Goal: Information Seeking & Learning: Learn about a topic

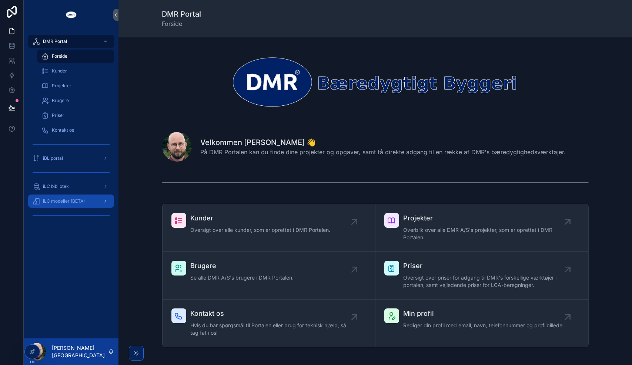
click at [86, 203] on div "iLC modeller (BETA)" at bounding box center [71, 201] width 77 height 12
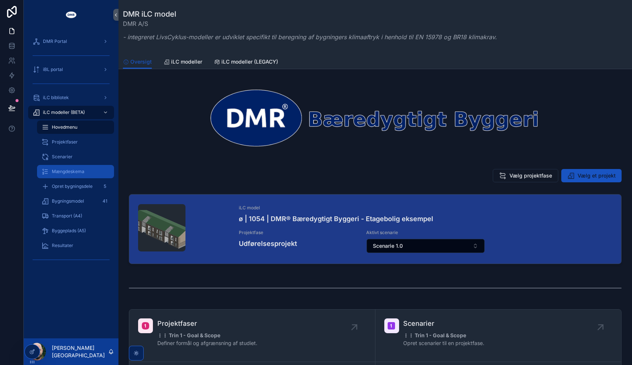
click at [74, 171] on span "Mængdeskema" at bounding box center [68, 172] width 33 height 6
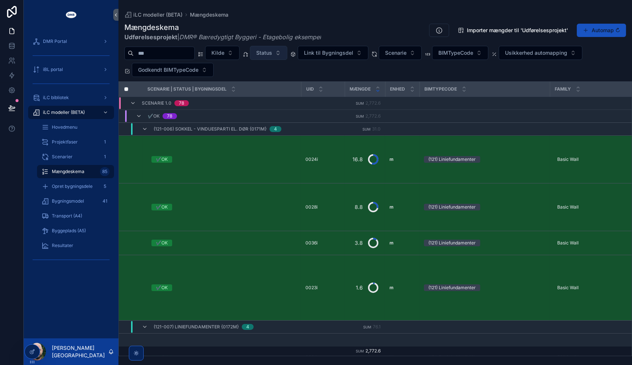
click at [272, 55] on span "Status" at bounding box center [264, 52] width 16 height 7
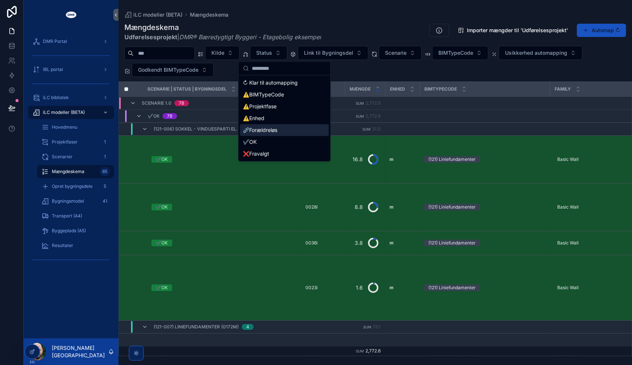
click at [272, 131] on div "⛓️‍💥Forældreløs" at bounding box center [284, 130] width 89 height 12
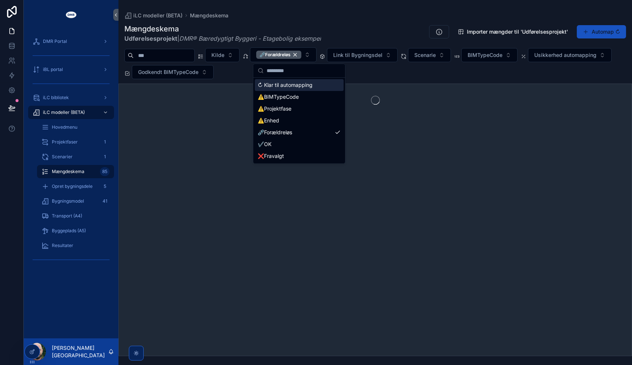
click at [337, 26] on div "Mængdeskema Udførelsesprojekt | DMR® Bæredygtigt Byggeri - Etagebolig eksempel …" at bounding box center [375, 33] width 502 height 19
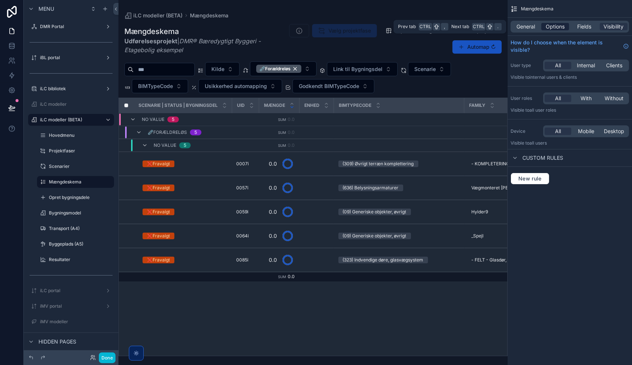
drag, startPoint x: 558, startPoint y: 21, endPoint x: 557, endPoint y: 25, distance: 3.8
click at [557, 25] on div "General Options Fields Visibility" at bounding box center [569, 27] width 118 height 12
click at [557, 25] on span "Options" at bounding box center [555, 26] width 19 height 7
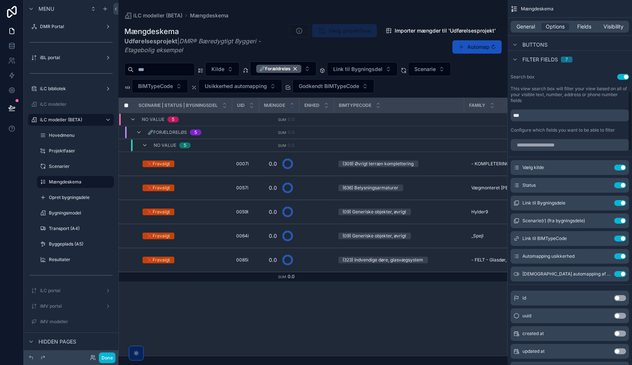
scroll to position [556, 0]
click at [568, 147] on input "scrollable content" at bounding box center [569, 144] width 118 height 12
type input "*"
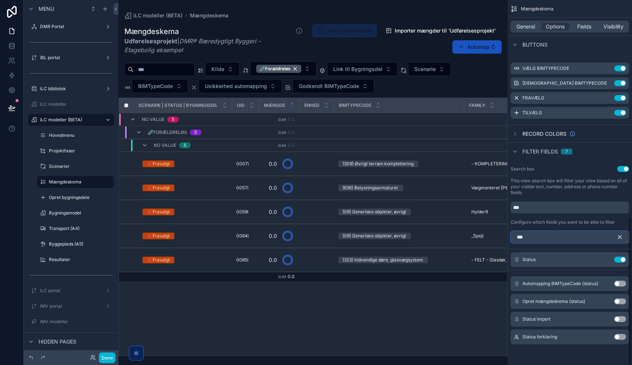
scroll to position [463, 0]
type input "******"
click at [620, 319] on button "Use setting" at bounding box center [620, 320] width 12 height 6
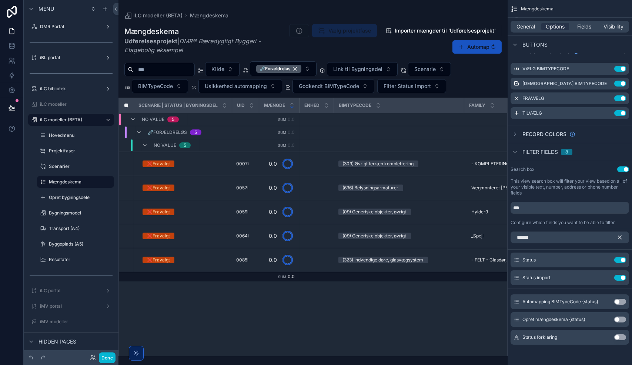
click at [619, 235] on icon "scrollable content" at bounding box center [619, 237] width 7 height 7
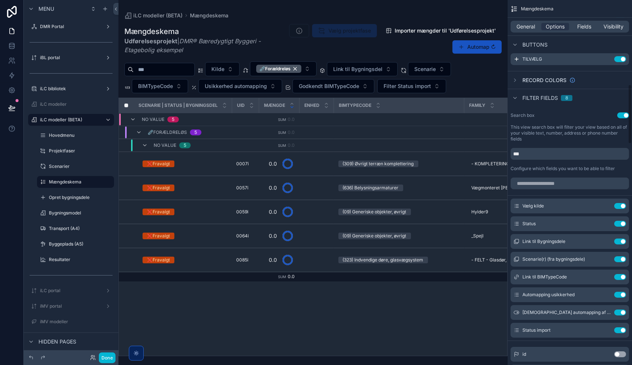
scroll to position [517, 0]
click at [606, 223] on icon "scrollable content" at bounding box center [605, 224] width 6 height 6
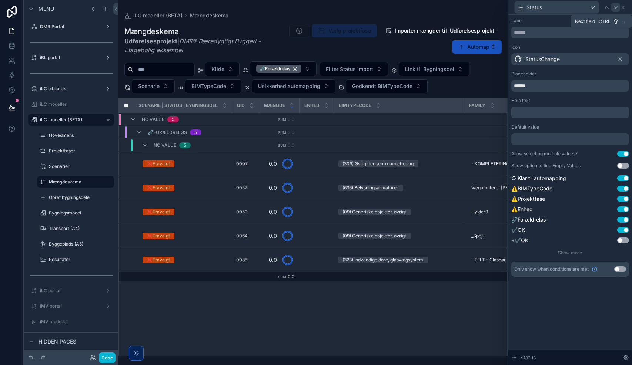
click at [614, 9] on icon at bounding box center [616, 7] width 6 height 6
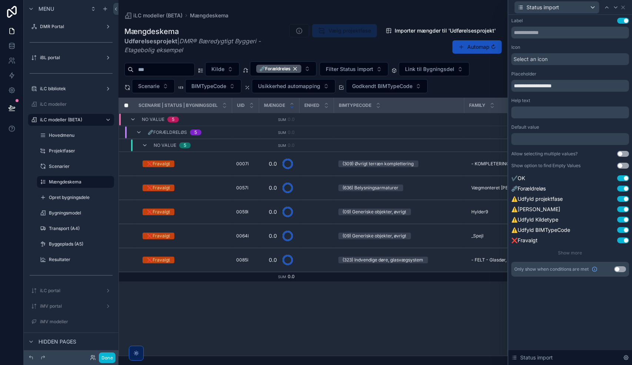
click at [370, 68] on div "scrollable content" at bounding box center [312, 182] width 389 height 365
click at [373, 68] on span "Filter Status import" at bounding box center [349, 69] width 47 height 7
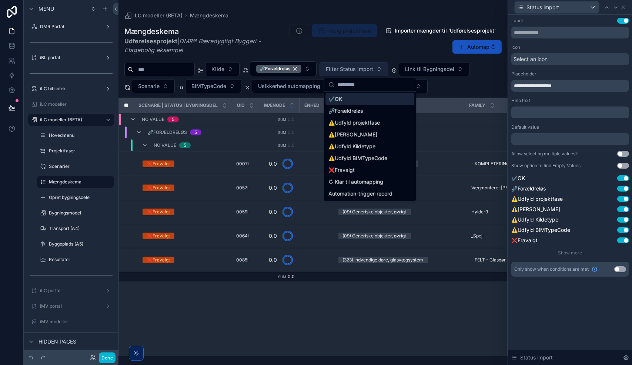
click at [373, 68] on span "Filter Status import" at bounding box center [349, 69] width 47 height 7
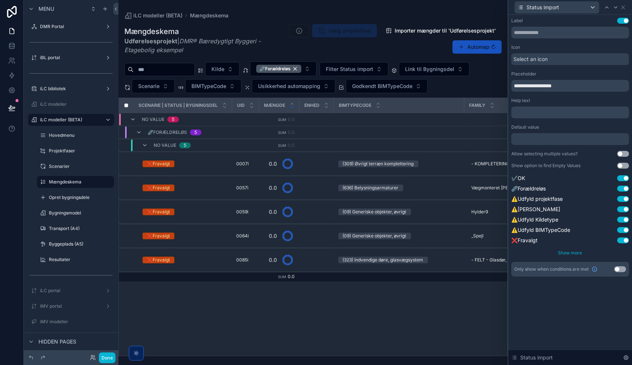
click at [562, 253] on span "Show more" at bounding box center [570, 253] width 24 height 6
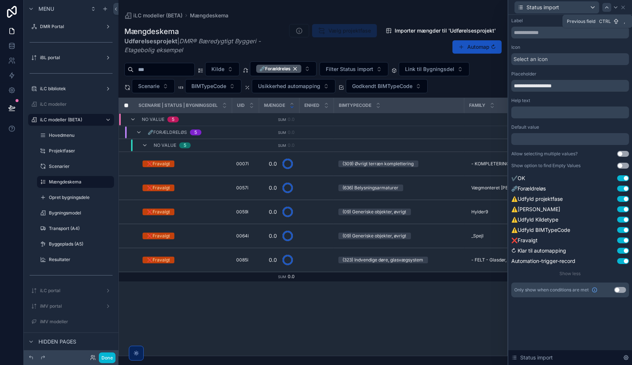
click at [606, 7] on icon at bounding box center [606, 7] width 3 height 1
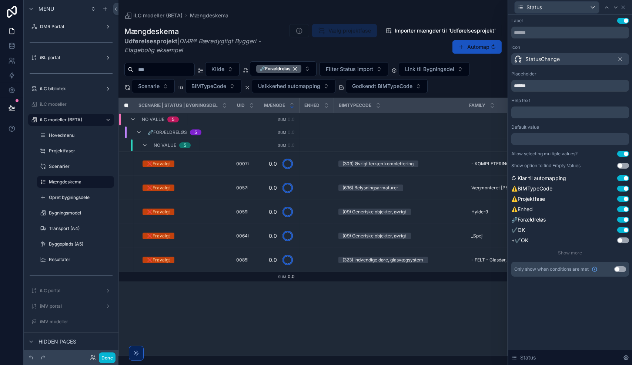
click at [570, 250] on div "Label Use setting Icon StatusChange Placeholder ****** Help text ﻿ Default valu…" at bounding box center [570, 147] width 118 height 259
click at [569, 253] on span "Show more" at bounding box center [570, 253] width 24 height 6
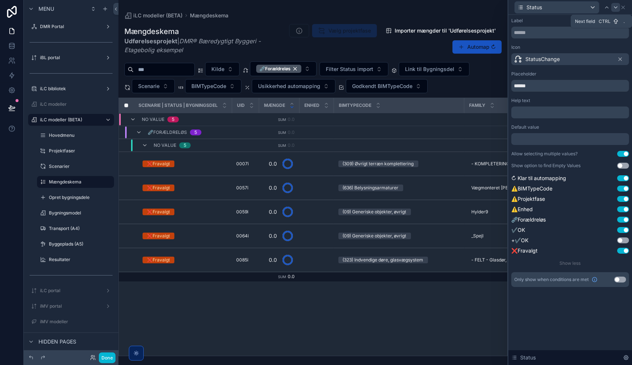
click at [617, 8] on icon at bounding box center [616, 7] width 6 height 6
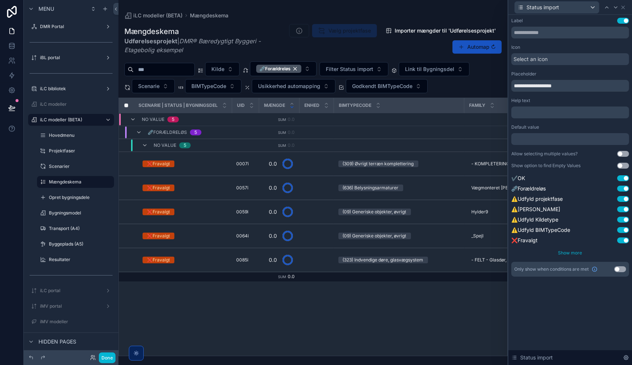
click at [571, 252] on span "Show more" at bounding box center [570, 253] width 24 height 6
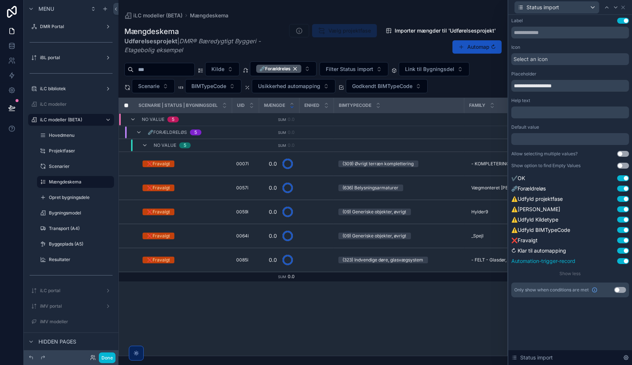
click at [621, 262] on button "Use setting" at bounding box center [623, 261] width 12 height 6
click at [317, 67] on button "⛓️‍💥Forældreløs" at bounding box center [283, 68] width 67 height 15
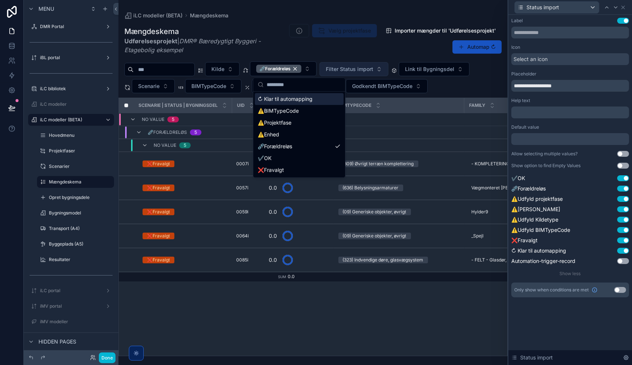
click at [364, 70] on span "Filter Status import" at bounding box center [349, 69] width 47 height 7
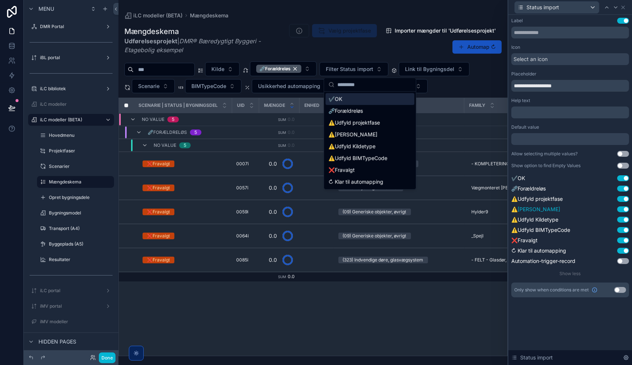
click at [622, 208] on button "Use setting" at bounding box center [623, 210] width 12 height 6
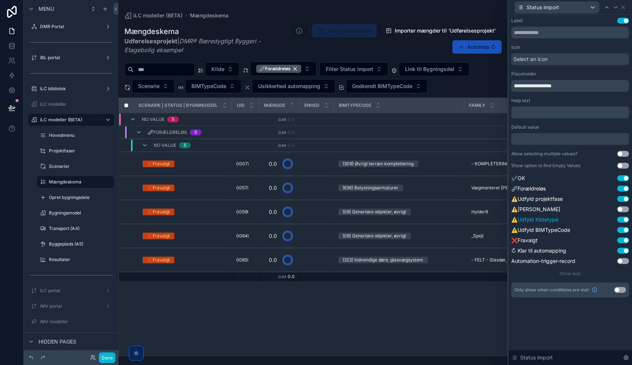
click at [622, 221] on button "Use setting" at bounding box center [623, 220] width 12 height 6
click at [624, 199] on button "Use setting" at bounding box center [623, 199] width 12 height 6
click at [364, 68] on span "Filter Status import" at bounding box center [349, 69] width 47 height 7
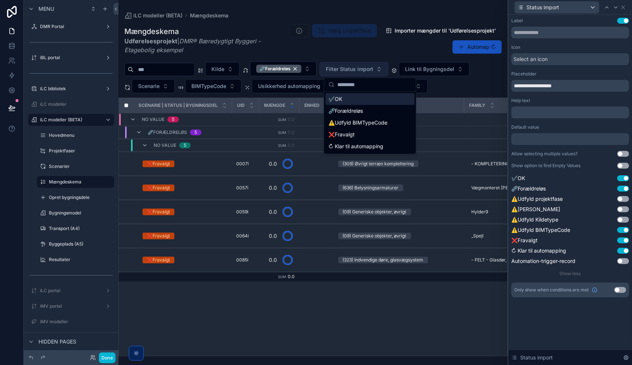
click at [364, 68] on span "Filter Status import" at bounding box center [349, 69] width 47 height 7
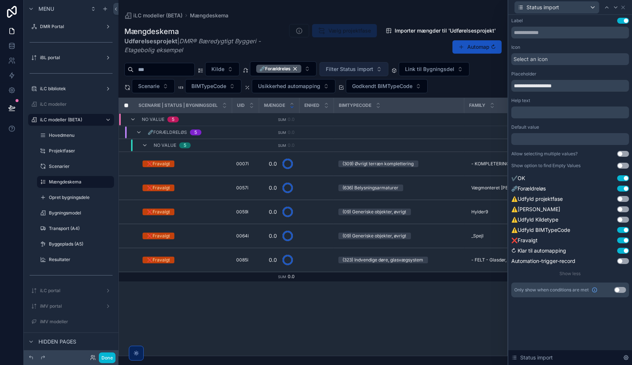
click at [364, 68] on span "Filter Status import" at bounding box center [349, 69] width 47 height 7
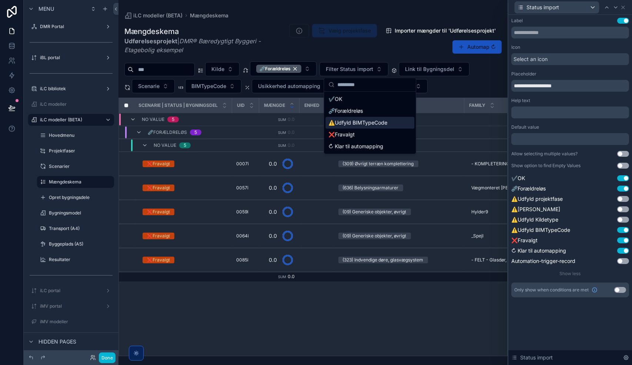
click at [361, 121] on div "⚠️Udfyld BIMTypeCode" at bounding box center [369, 123] width 89 height 12
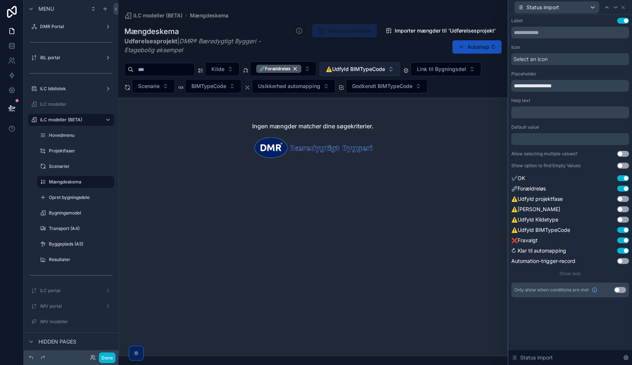
click at [385, 68] on span "⚠️Udfyld BIMTypeCode" at bounding box center [355, 69] width 59 height 7
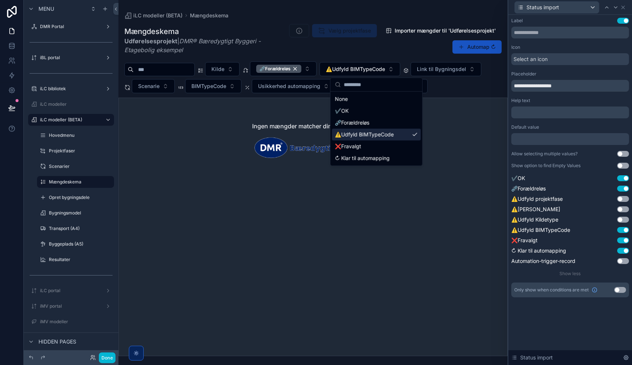
click at [377, 134] on div "⚠️Udfyld BIMTypeCode" at bounding box center [376, 135] width 89 height 12
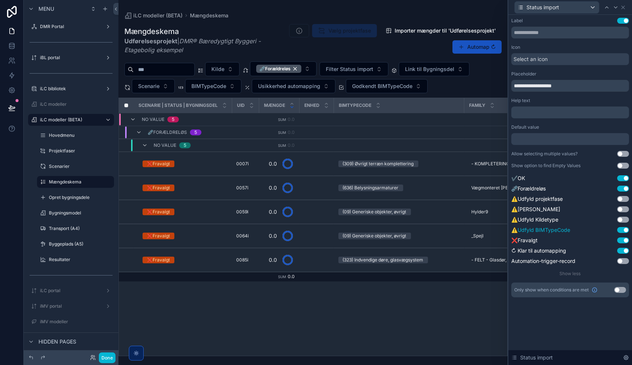
click at [623, 230] on button "Use setting" at bounding box center [623, 230] width 12 height 6
click at [373, 70] on span "Filter Status import" at bounding box center [349, 69] width 47 height 7
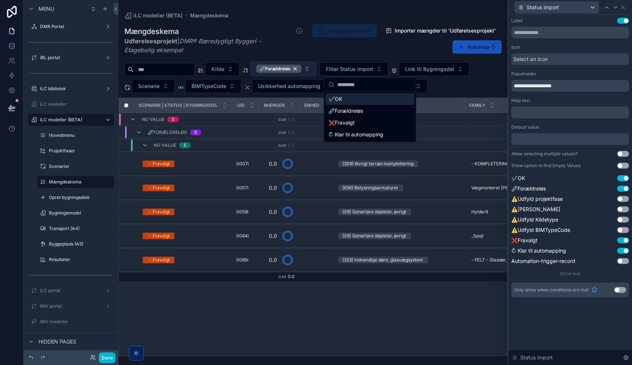
click at [317, 68] on button "⛓️‍💥Forældreløs" at bounding box center [283, 68] width 67 height 15
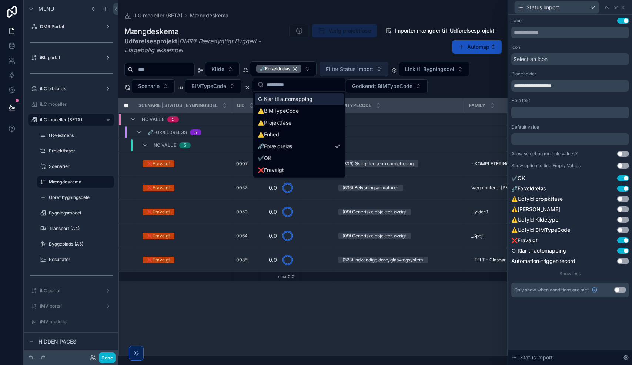
click at [362, 73] on span "Filter Status import" at bounding box center [349, 69] width 47 height 7
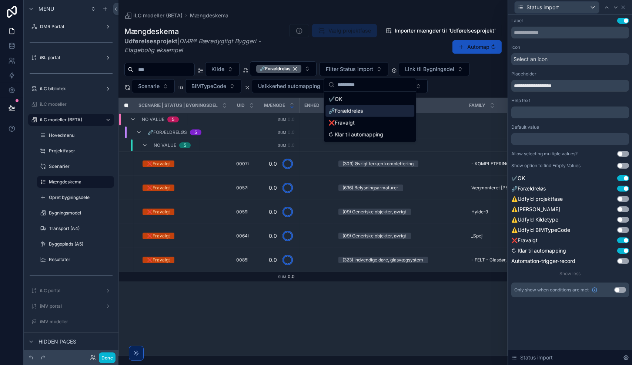
click at [357, 113] on div "⛓️‍💥Forældreløs" at bounding box center [369, 111] width 89 height 12
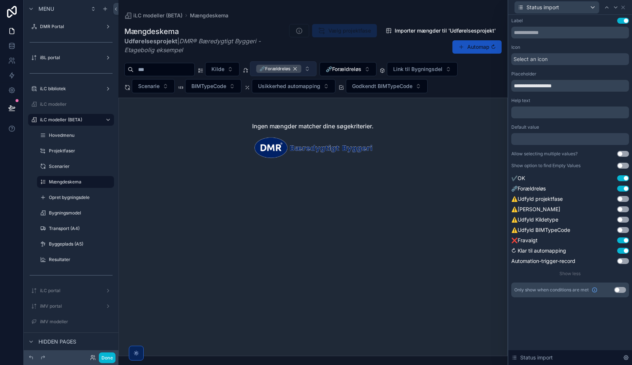
click at [301, 67] on div "⛓️‍💥Forældreløs" at bounding box center [278, 69] width 45 height 8
click at [332, 65] on span "⛓️‍💥Forældreløs" at bounding box center [315, 68] width 36 height 7
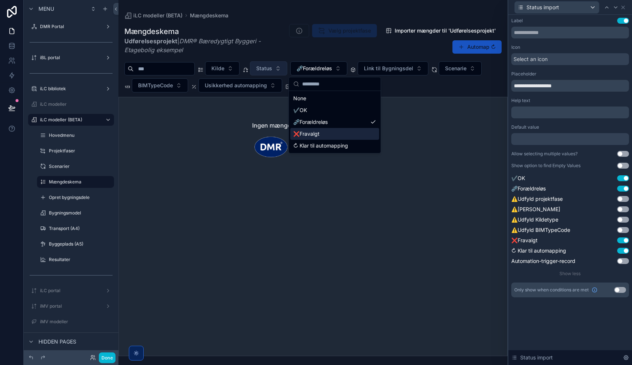
click at [329, 133] on div "❌Fravalgt" at bounding box center [334, 134] width 89 height 12
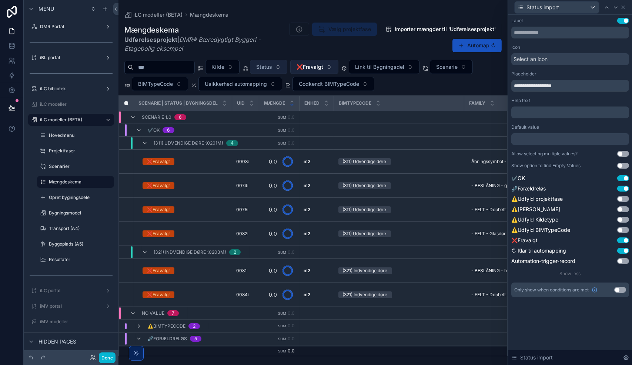
click at [338, 69] on button "❌Fravalgt" at bounding box center [314, 67] width 48 height 14
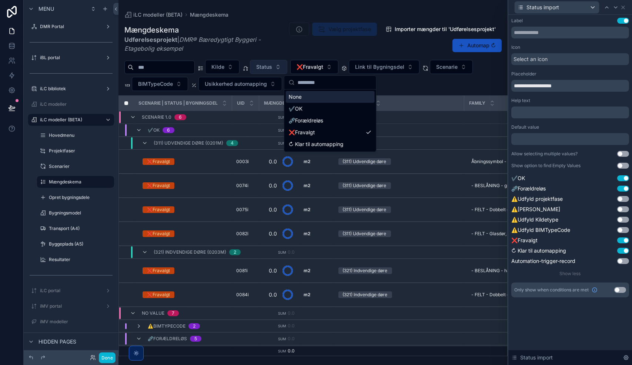
click at [365, 53] on div "Mængdeskema Udførelsesprojekt | DMR® Bæredygtigt Byggeri - Etagebolig eksempel …" at bounding box center [312, 38] width 377 height 33
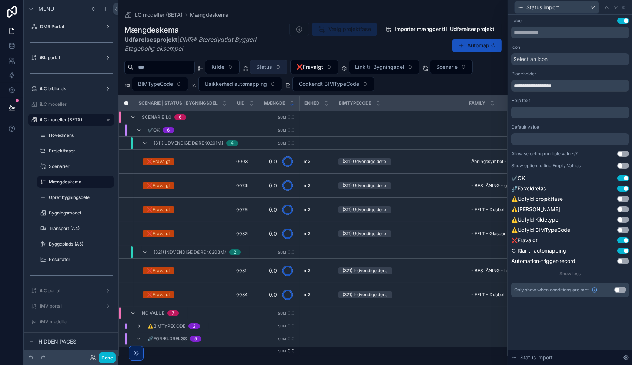
click at [624, 154] on button "Use setting" at bounding box center [623, 154] width 12 height 6
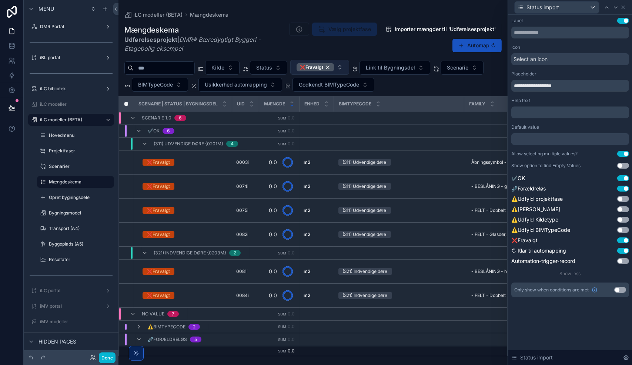
click at [349, 67] on button "❌Fravalgt" at bounding box center [319, 67] width 59 height 15
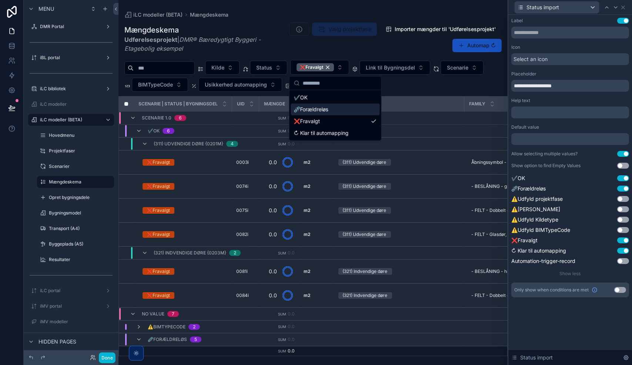
click at [328, 110] on div "⛓️‍💥Forældreløs" at bounding box center [335, 110] width 89 height 12
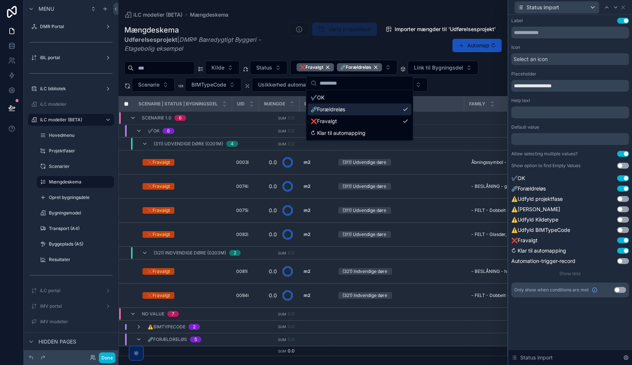
click at [367, 56] on div "Mængdeskema Udførelsesprojekt | DMR® Bæredygtigt Byggeri - Etagebolig eksempel …" at bounding box center [312, 187] width 389 height 339
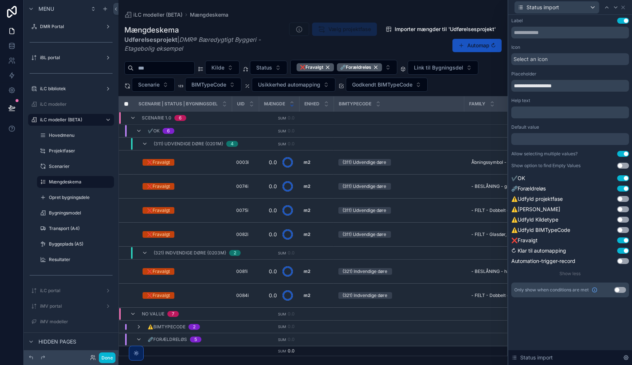
click at [541, 62] on span "Select an icon" at bounding box center [530, 59] width 34 height 7
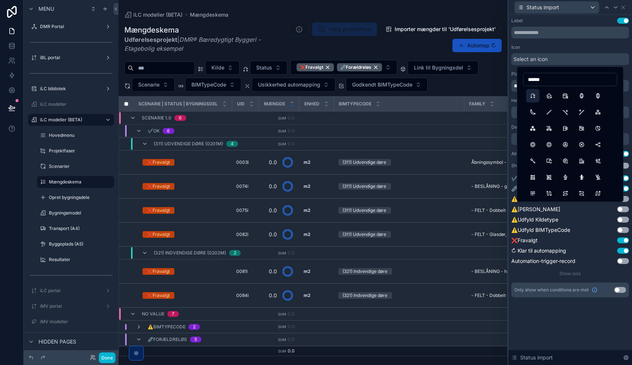
type input "******"
click at [532, 96] on button "StatusChange" at bounding box center [532, 95] width 13 height 13
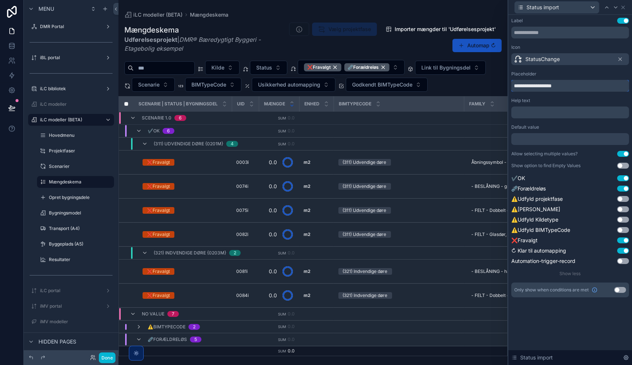
click at [545, 88] on input "**********" at bounding box center [570, 86] width 118 height 12
type input "******"
click at [623, 6] on icon at bounding box center [623, 7] width 3 height 3
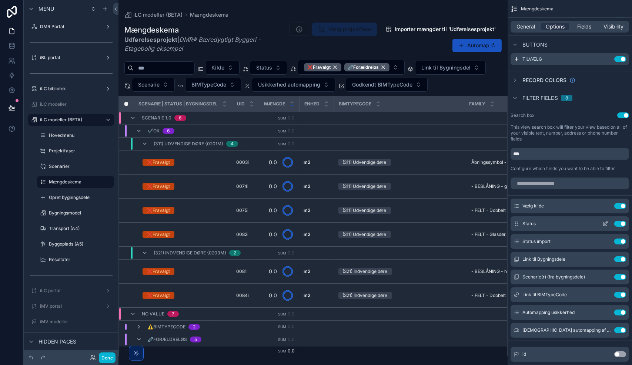
click at [621, 223] on button "Use setting" at bounding box center [620, 224] width 12 height 6
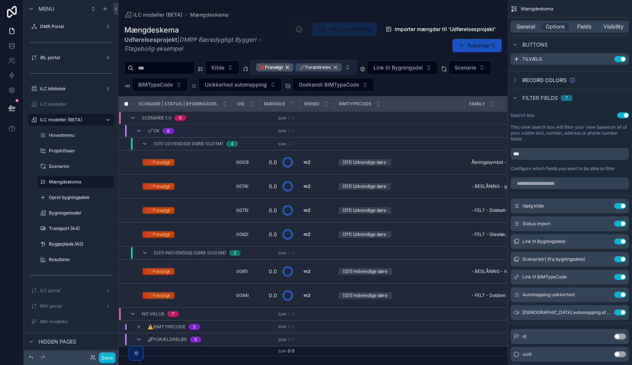
click at [342, 66] on div "⛓️‍💥Forældreløs" at bounding box center [319, 67] width 45 height 8
click at [294, 68] on div "❌Fravalgt" at bounding box center [274, 67] width 37 height 8
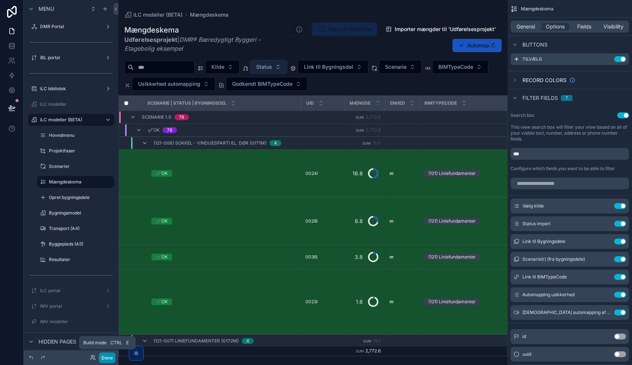
click at [106, 356] on button "Done" at bounding box center [107, 358] width 17 height 11
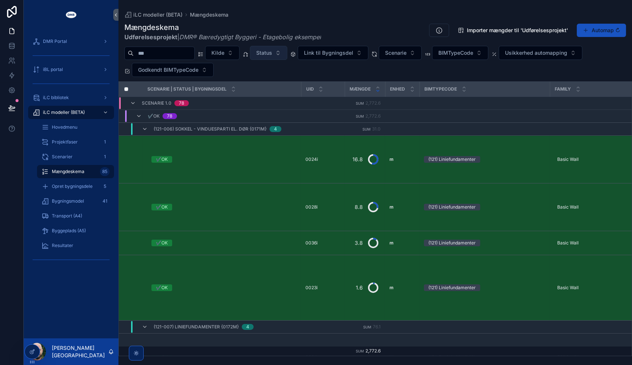
click at [272, 52] on span "Status" at bounding box center [264, 52] width 16 height 7
click at [363, 34] on div "Mængdeskema Udførelsesprojekt | DMR® Bæredygtigt Byggeri - Etagebolig eksempel …" at bounding box center [375, 31] width 502 height 19
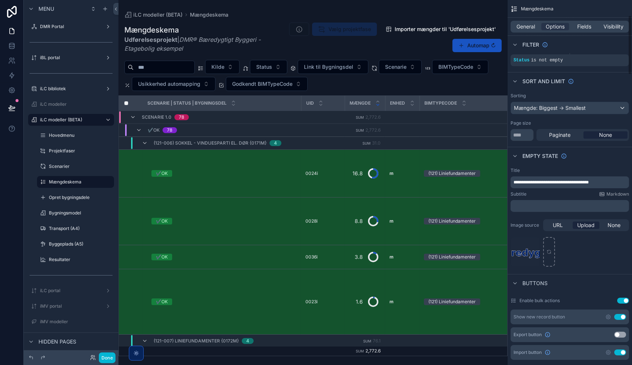
scroll to position [134, 0]
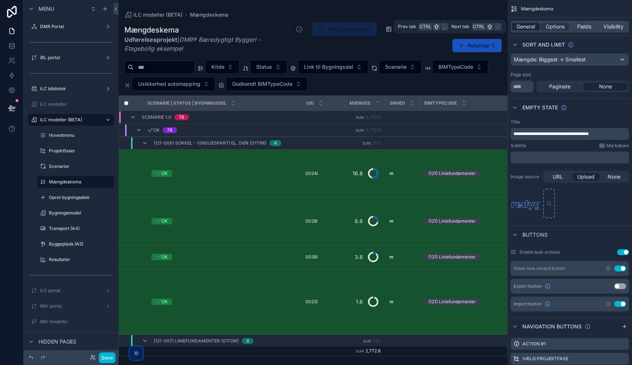
click at [526, 29] on span "General" at bounding box center [526, 26] width 19 height 7
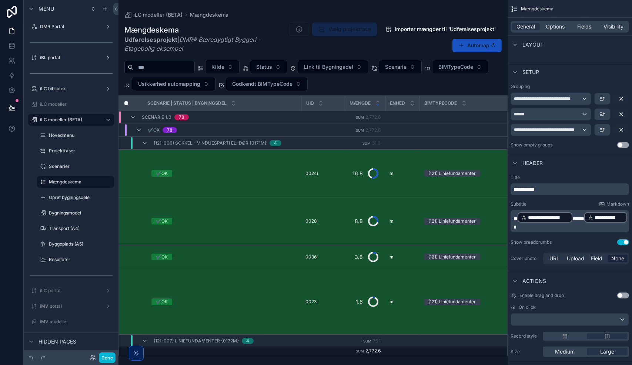
click at [579, 231] on p "**********" at bounding box center [570, 221] width 114 height 19
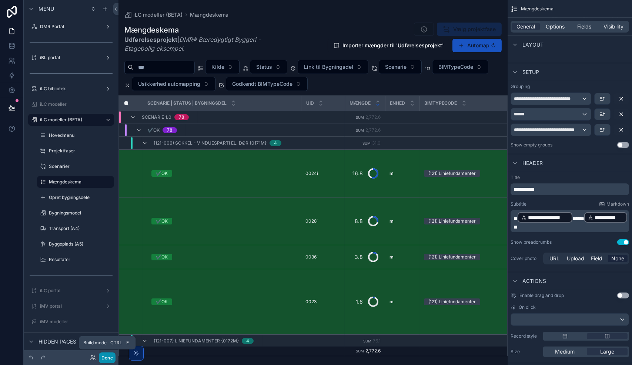
click at [106, 360] on button "Done" at bounding box center [107, 358] width 17 height 11
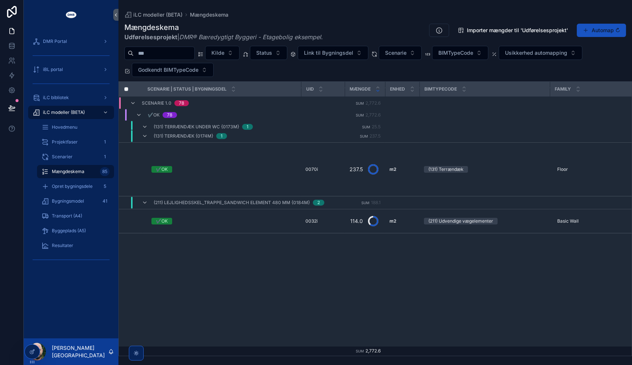
scroll to position [0, 0]
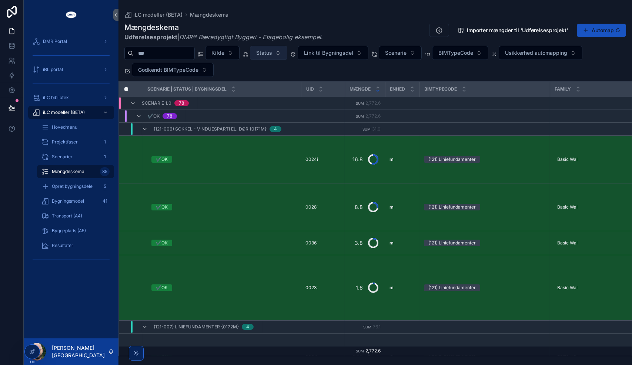
click at [270, 55] on button "Status" at bounding box center [268, 53] width 37 height 14
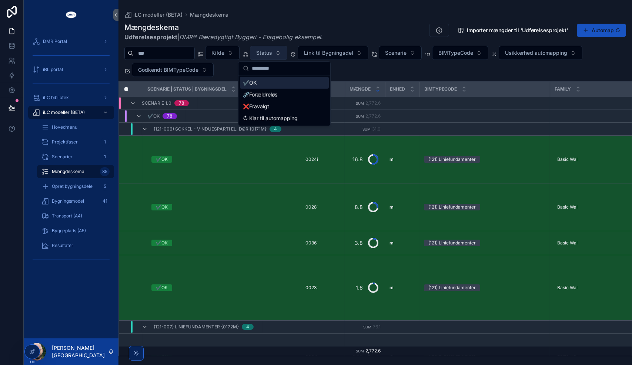
click at [270, 55] on button "Status" at bounding box center [268, 53] width 37 height 14
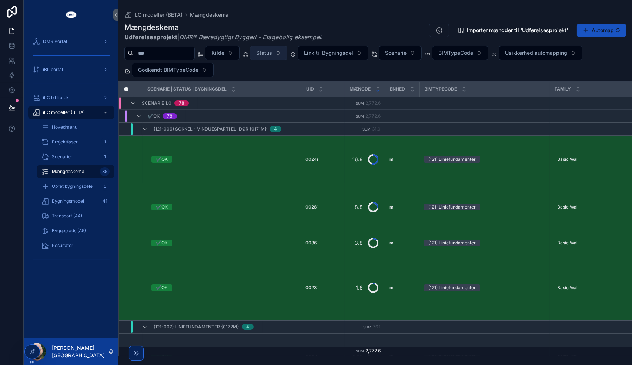
click at [272, 52] on span "Status" at bounding box center [264, 52] width 16 height 7
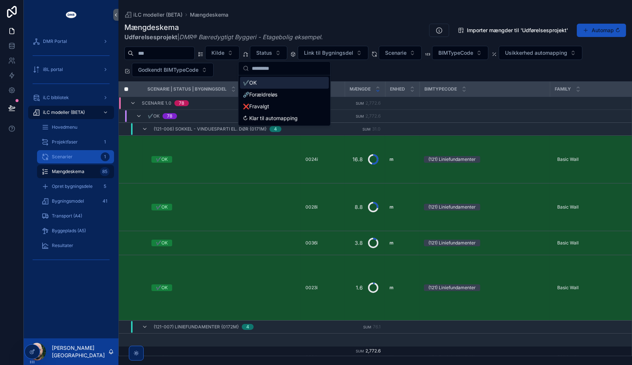
click at [66, 153] on div "Scenarier 1" at bounding box center [75, 157] width 68 height 12
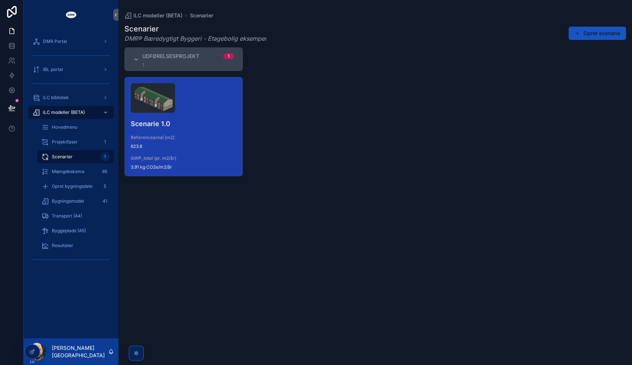
click at [181, 129] on div "Scenarie 1.0 Referenceareal [m2] 623.8 GWP_total (pr. m2/år) 3.91 kg CO2e/m2/år" at bounding box center [184, 126] width 118 height 99
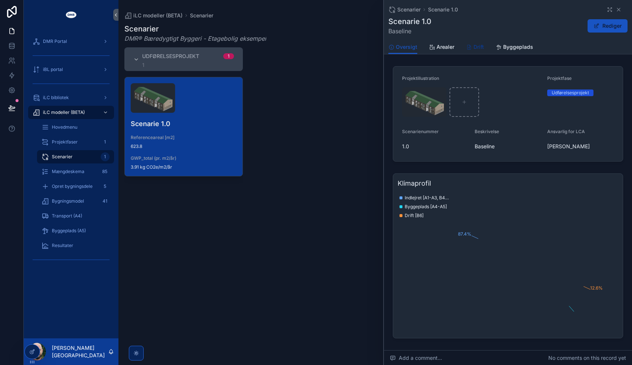
click at [478, 46] on span "Drift" at bounding box center [478, 46] width 10 height 7
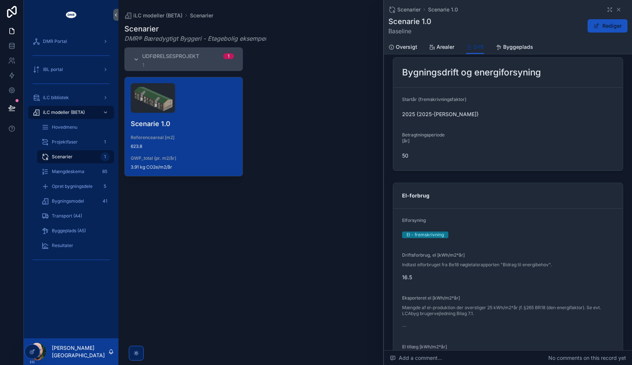
scroll to position [10, 0]
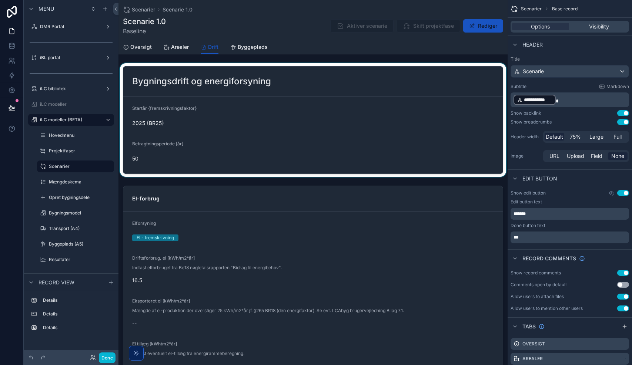
click at [232, 127] on div "scrollable content" at bounding box center [312, 120] width 389 height 114
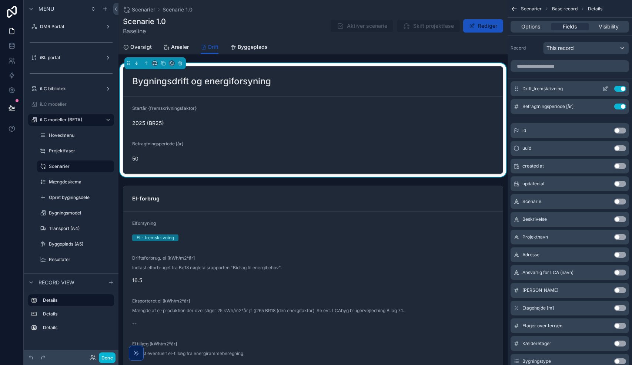
click at [606, 88] on icon "scrollable content" at bounding box center [606, 88] width 3 height 3
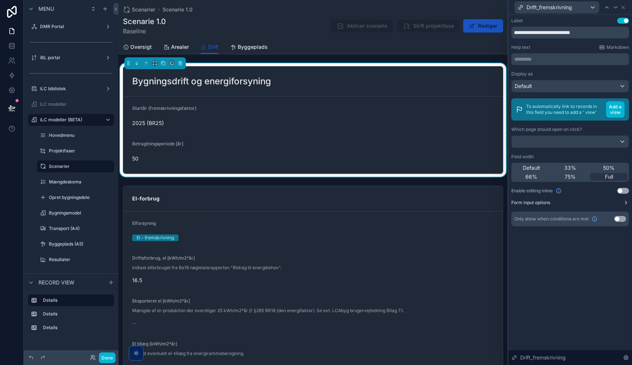
click at [528, 205] on label "Form input options" at bounding box center [530, 203] width 39 height 6
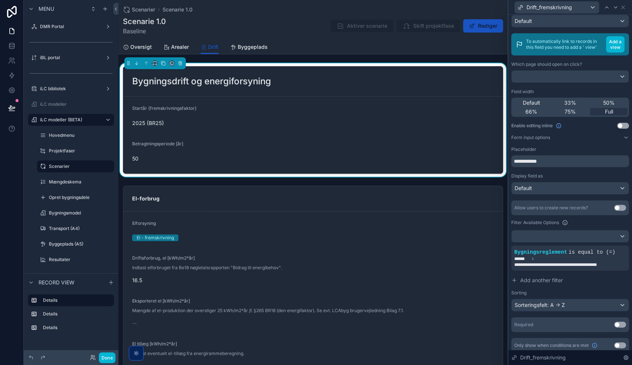
scroll to position [76, 0]
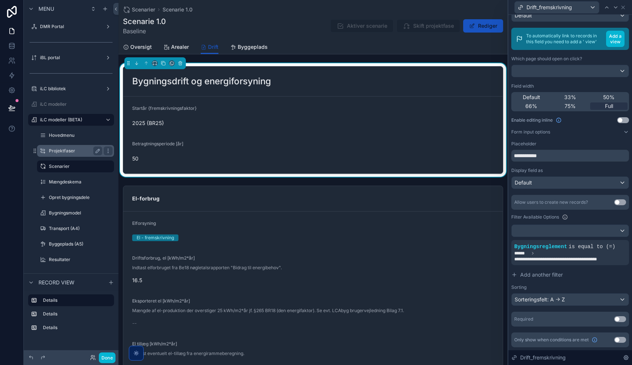
click at [65, 150] on label "Projektfaser" at bounding box center [74, 151] width 50 height 6
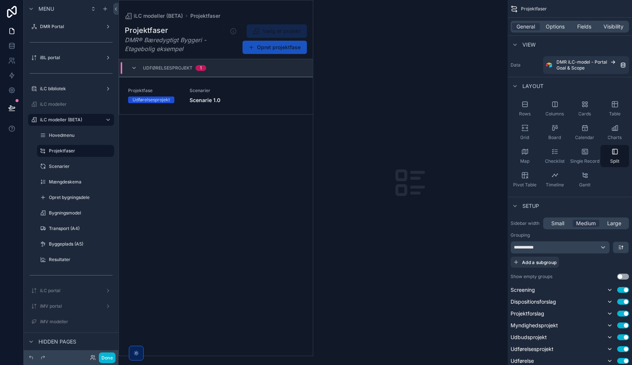
click at [231, 93] on div "scrollable content" at bounding box center [216, 178] width 194 height 356
click at [231, 93] on span "Scenarier" at bounding box center [247, 91] width 114 height 6
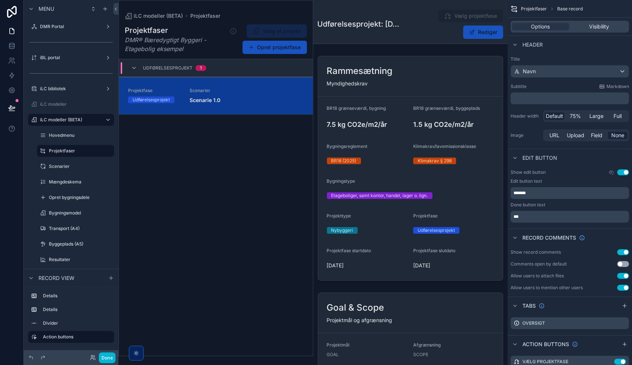
click at [431, 115] on div "scrollable content" at bounding box center [410, 168] width 195 height 231
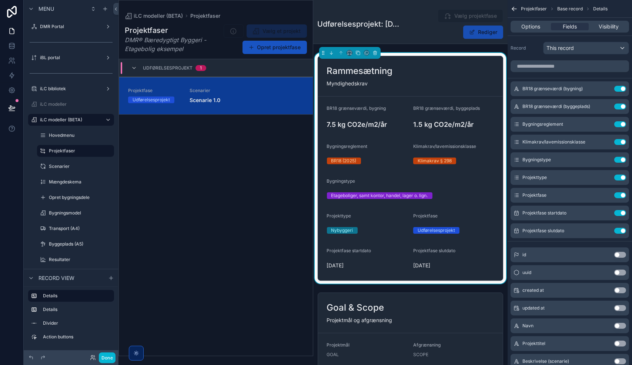
click at [482, 34] on button "Rediger" at bounding box center [483, 32] width 40 height 13
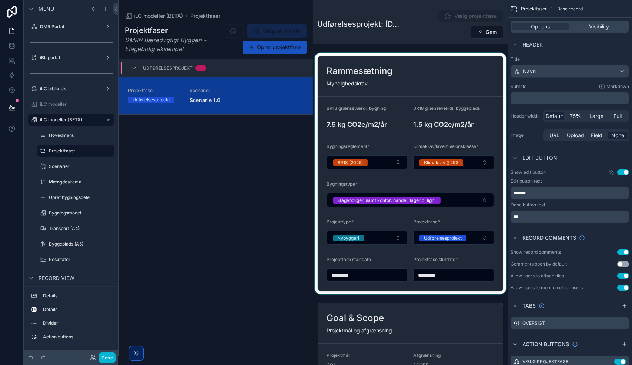
click at [388, 163] on div "scrollable content" at bounding box center [410, 173] width 195 height 241
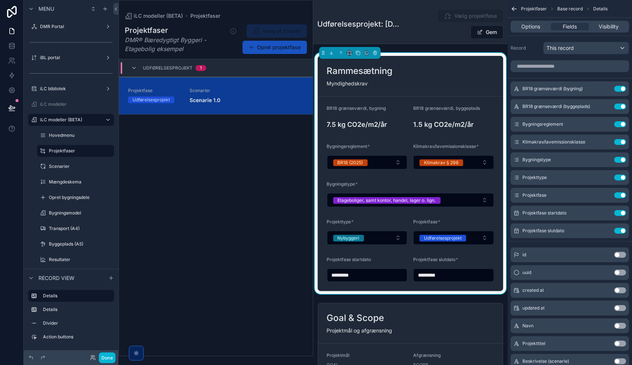
click at [388, 163] on button "BR18 (2025)" at bounding box center [367, 162] width 81 height 14
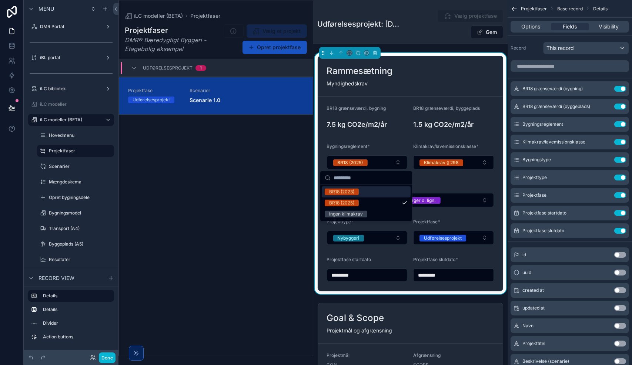
click at [388, 163] on button "BR18 (2025)" at bounding box center [367, 162] width 81 height 14
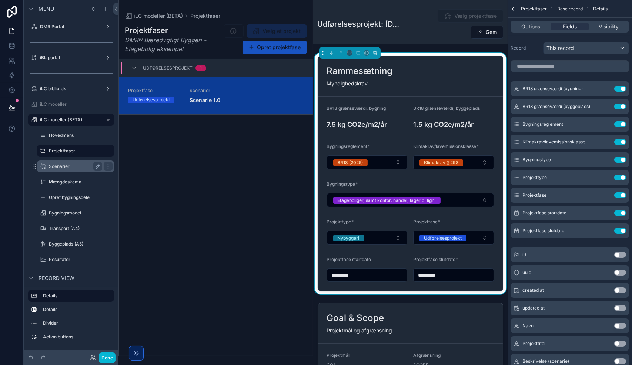
click at [81, 167] on label "Scenarier" at bounding box center [74, 167] width 50 height 6
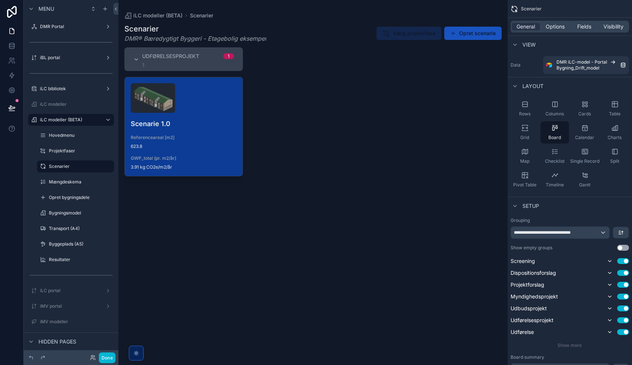
click at [215, 111] on div "scrollable content" at bounding box center [312, 182] width 389 height 365
click at [215, 111] on div "scrollable content" at bounding box center [184, 98] width 106 height 30
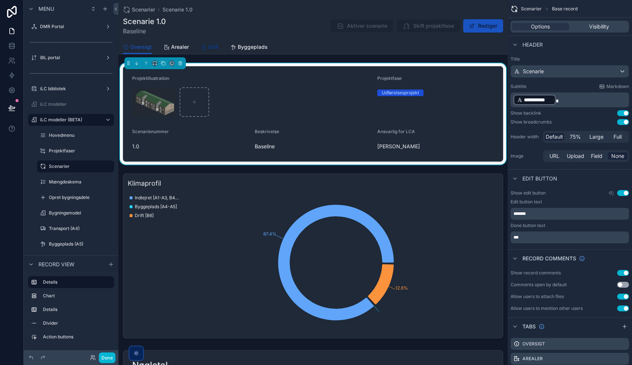
click at [214, 47] on span "Drift" at bounding box center [213, 46] width 10 height 7
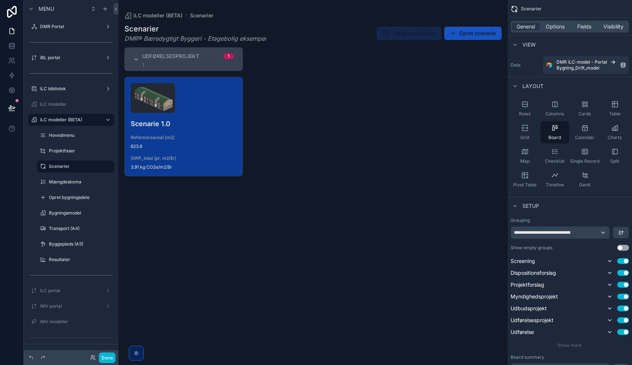
click at [210, 93] on div "scrollable content" at bounding box center [184, 98] width 106 height 30
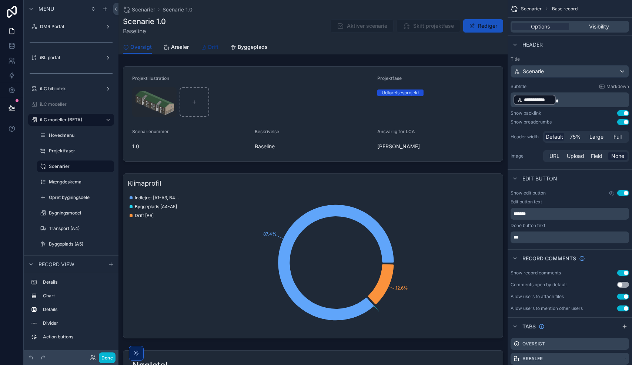
click at [211, 46] on span "Drift" at bounding box center [213, 46] width 10 height 7
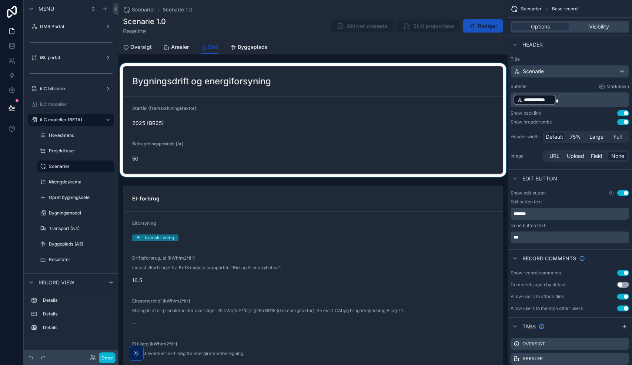
click at [319, 121] on div "scrollable content" at bounding box center [312, 120] width 389 height 114
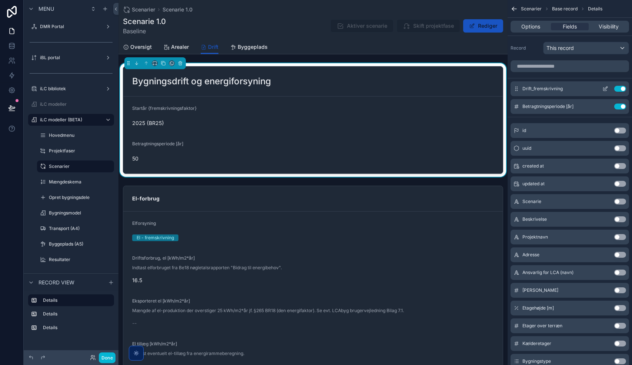
click at [605, 87] on icon "scrollable content" at bounding box center [606, 88] width 3 height 3
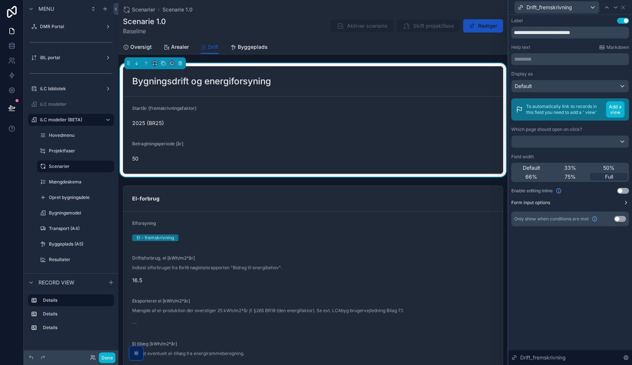
click at [544, 204] on label "Form input options" at bounding box center [530, 203] width 39 height 6
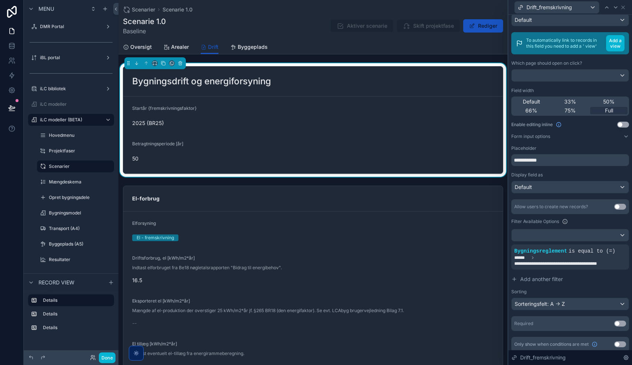
scroll to position [76, 0]
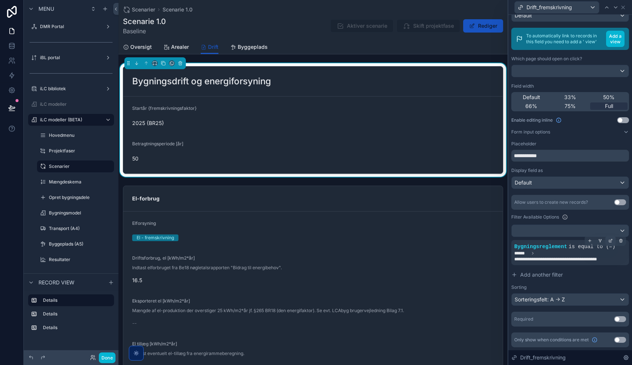
click at [607, 240] on div at bounding box center [610, 241] width 10 height 10
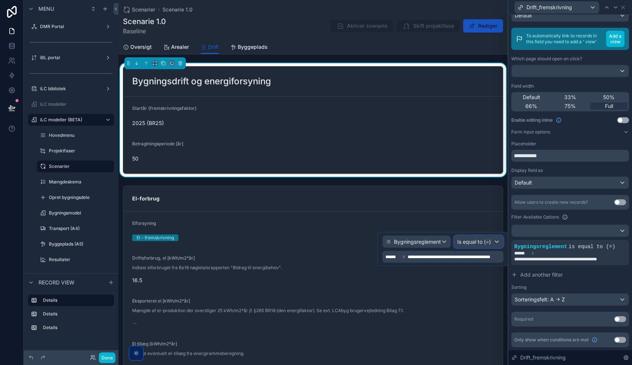
click at [480, 239] on span "Is equal to (=)" at bounding box center [474, 241] width 34 height 7
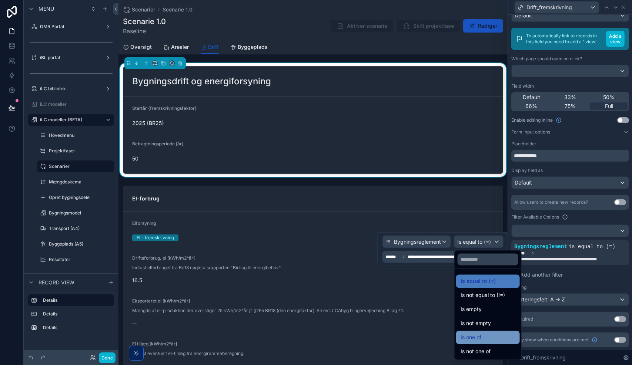
click at [486, 338] on div "Is one of" at bounding box center [488, 337] width 55 height 9
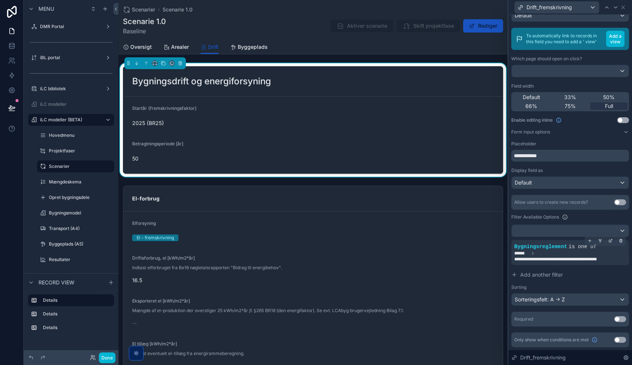
click at [575, 255] on span "**********" at bounding box center [570, 257] width 112 height 12
click at [104, 360] on button "Done" at bounding box center [107, 358] width 17 height 11
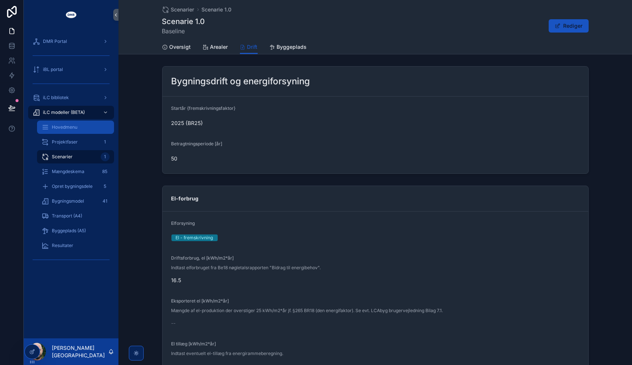
click at [64, 127] on span "Hovedmenu" at bounding box center [65, 127] width 26 height 6
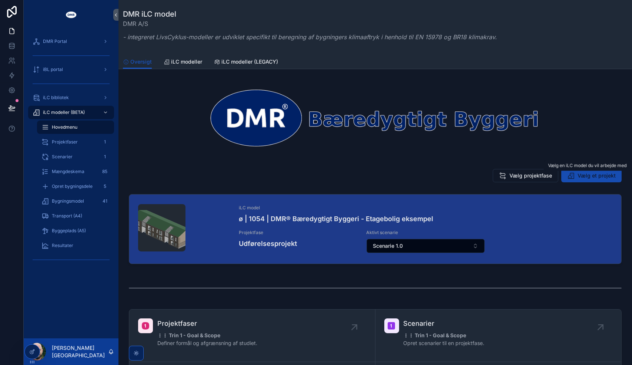
click at [570, 177] on icon "scrollable content" at bounding box center [570, 175] width 7 height 7
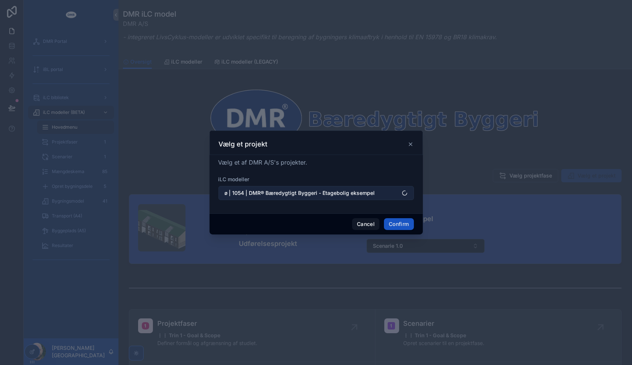
click at [317, 191] on span "ø | 1054 | DMR® Bæredygtigt Byggeri - Etagebolig eksempel" at bounding box center [300, 193] width 150 height 7
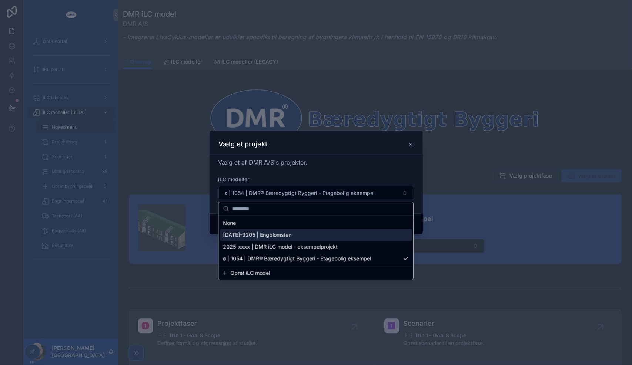
click at [286, 234] on span "[DATE]-3205 | Engblomsten" at bounding box center [257, 234] width 68 height 7
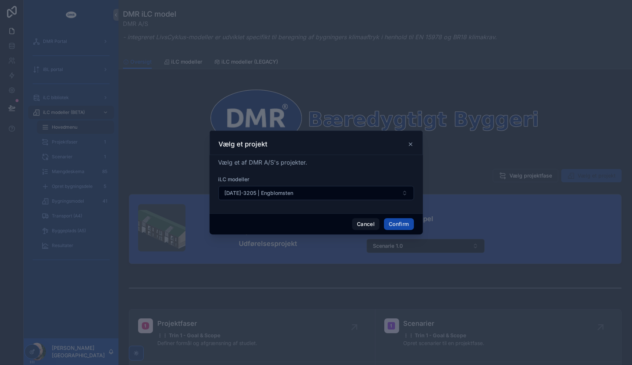
click at [407, 223] on button "Confirm" at bounding box center [399, 224] width 30 height 12
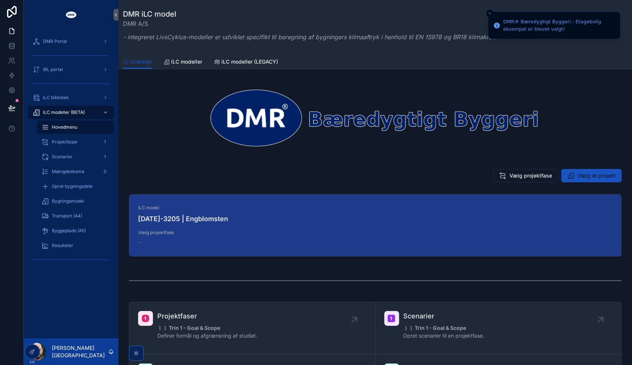
click at [521, 177] on span "Vælg projektfase" at bounding box center [530, 175] width 43 height 7
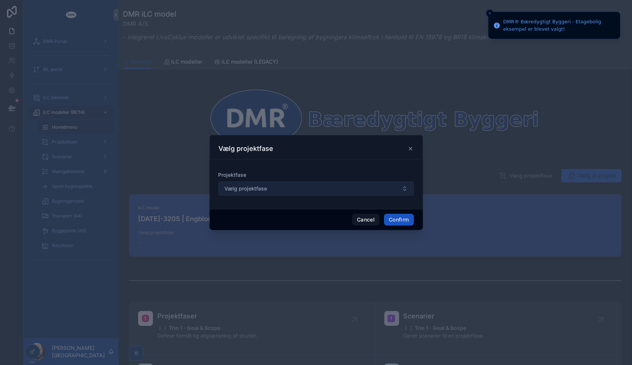
click at [311, 193] on button "Vælg projektfase" at bounding box center [315, 189] width 195 height 14
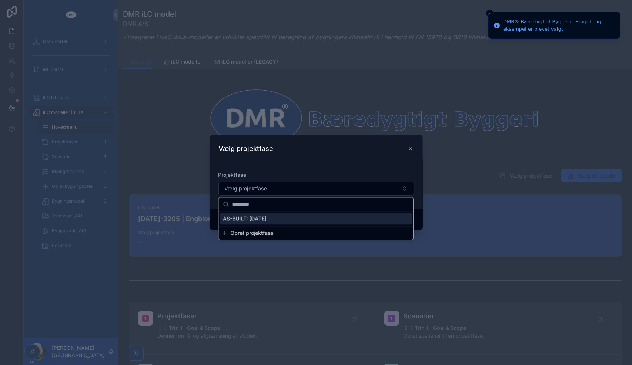
click at [286, 218] on div "AS-BUILT: [DATE]" at bounding box center [316, 219] width 192 height 12
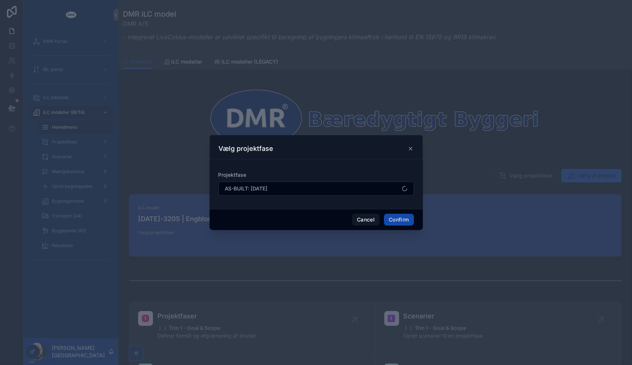
click at [399, 221] on button "Confirm" at bounding box center [399, 220] width 30 height 12
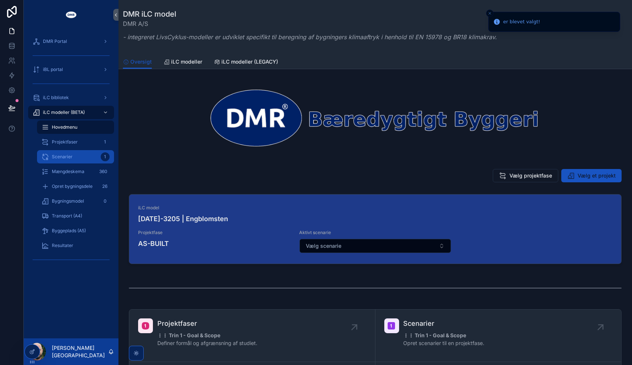
click at [69, 160] on div "Scenarier 1" at bounding box center [75, 157] width 68 height 12
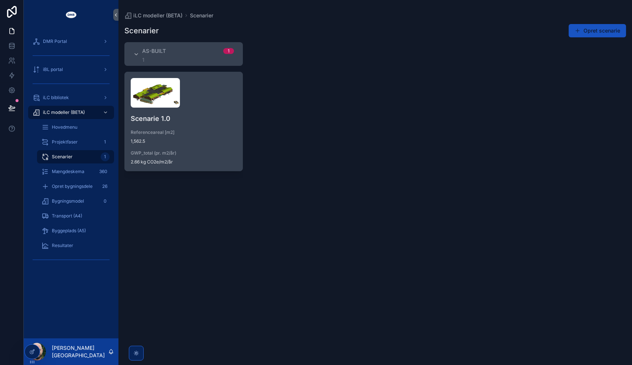
click at [233, 129] on div "Scenarie 1.0 Referenceareal [m2] 1,562.5 GWP_total (pr. m2/år) 2.66 kg CO2e/m2/…" at bounding box center [184, 121] width 118 height 99
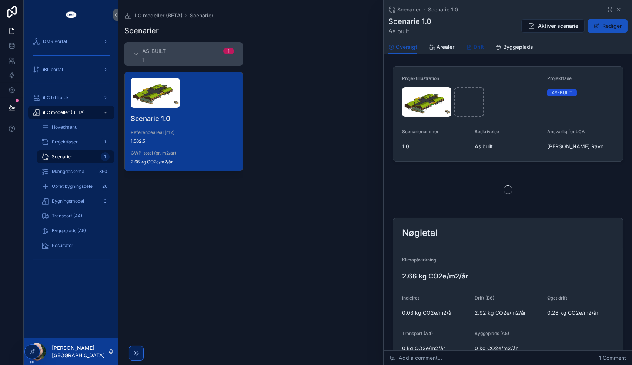
click at [480, 47] on span "Drift" at bounding box center [478, 46] width 10 height 7
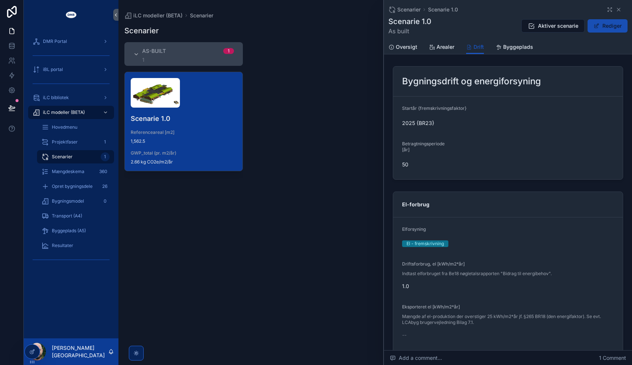
click at [620, 24] on button "Rediger" at bounding box center [607, 25] width 40 height 13
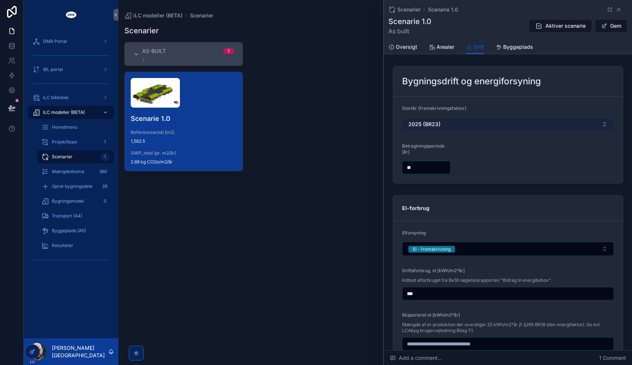
click at [467, 130] on button "2025 {BR23}" at bounding box center [508, 124] width 212 height 14
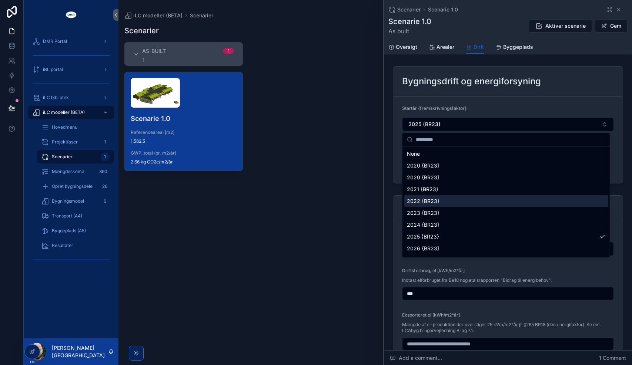
scroll to position [10, 0]
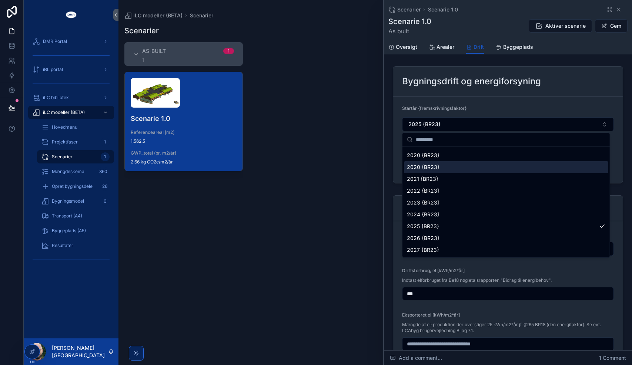
click at [449, 95] on div "Bygningsdrift og energiforsyning" at bounding box center [508, 82] width 230 height 30
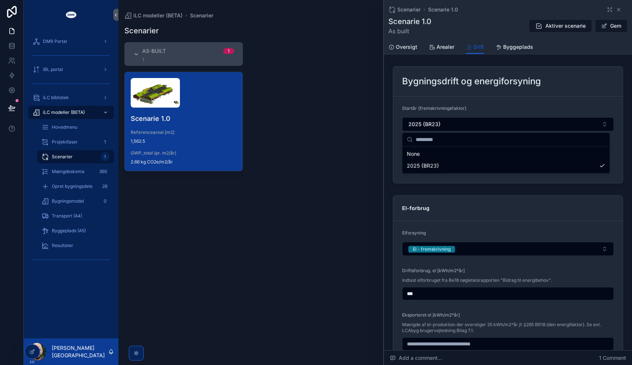
scroll to position [0, 0]
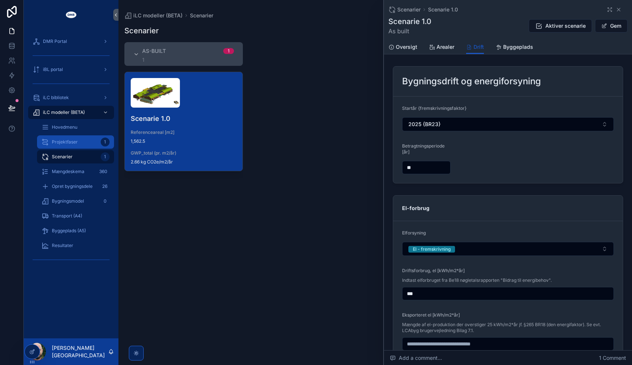
click at [76, 142] on span "Projektfaser" at bounding box center [65, 142] width 26 height 6
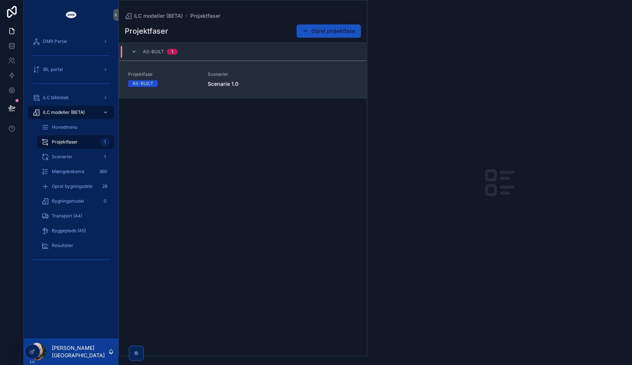
click at [278, 81] on span "Scenarie 1.0" at bounding box center [283, 83] width 150 height 7
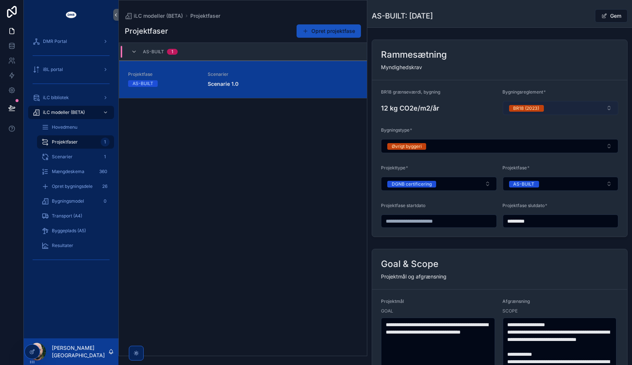
click at [542, 106] on button "BR18 (2023)" at bounding box center [561, 108] width 116 height 14
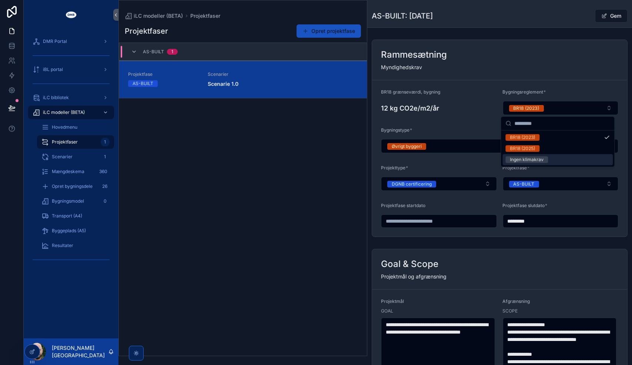
click at [540, 157] on div "Ingen klimakrav" at bounding box center [527, 160] width 34 height 7
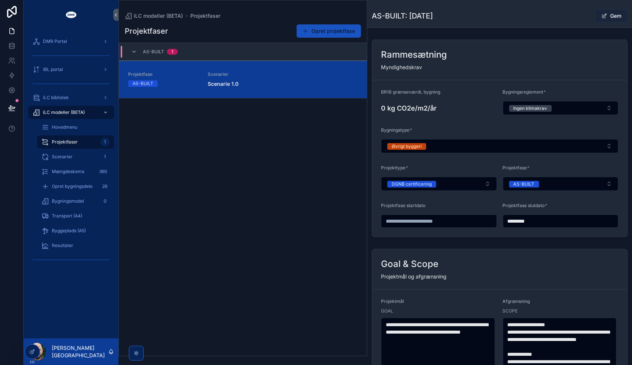
click at [607, 17] on button "Gem" at bounding box center [611, 15] width 33 height 13
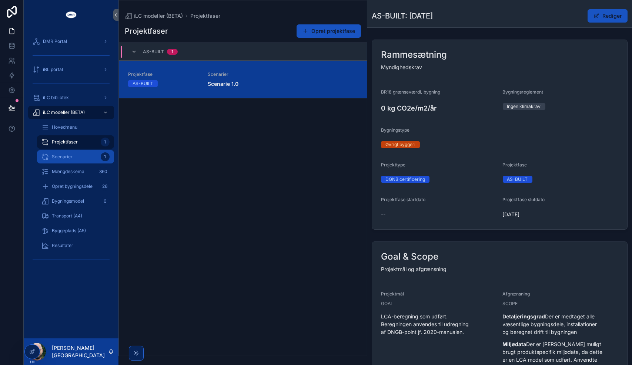
click at [74, 158] on div "Scenarier 1" at bounding box center [75, 157] width 68 height 12
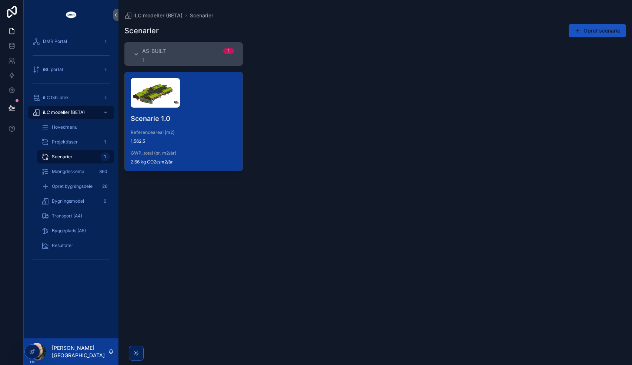
click at [197, 120] on h4 "Scenarie 1.0" at bounding box center [184, 119] width 106 height 10
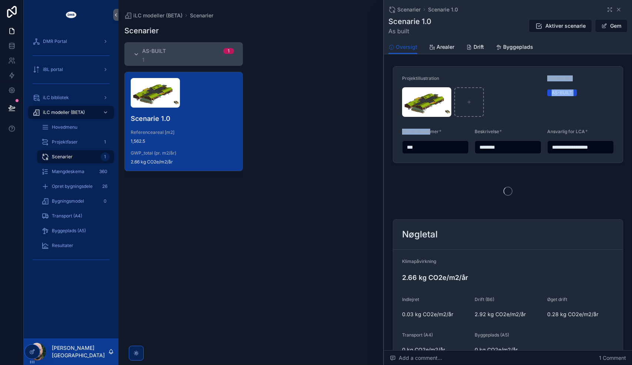
drag, startPoint x: 431, startPoint y: 136, endPoint x: 524, endPoint y: 97, distance: 100.9
click at [524, 97] on form "**********" at bounding box center [508, 115] width 230 height 96
click at [524, 97] on div "scrollable content" at bounding box center [471, 102] width 139 height 30
click at [477, 48] on span "Drift" at bounding box center [478, 46] width 10 height 7
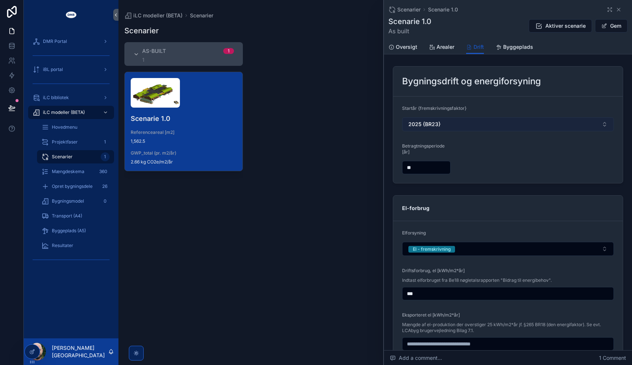
click at [468, 121] on button "2025 {BR23}" at bounding box center [508, 124] width 212 height 14
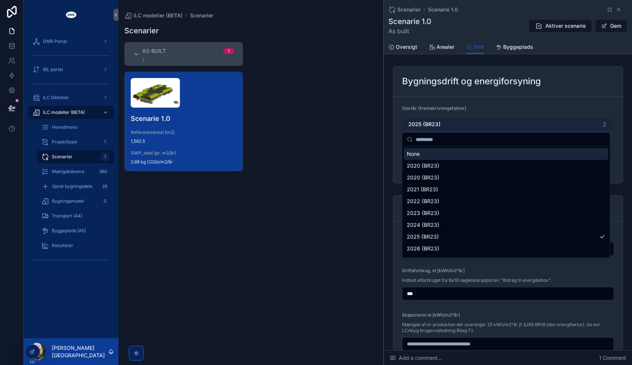
click at [479, 130] on button "2025 {BR23}" at bounding box center [508, 124] width 212 height 14
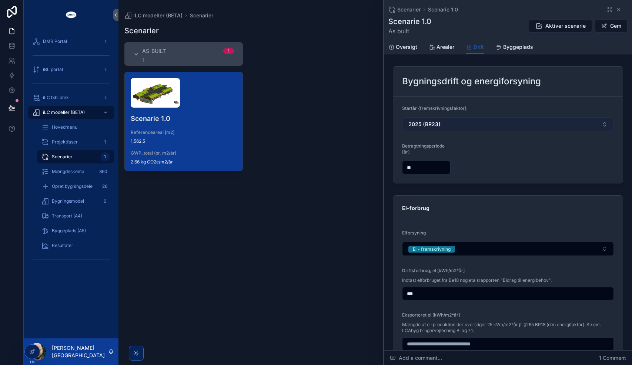
click at [479, 130] on button "2025 {BR23}" at bounding box center [508, 124] width 212 height 14
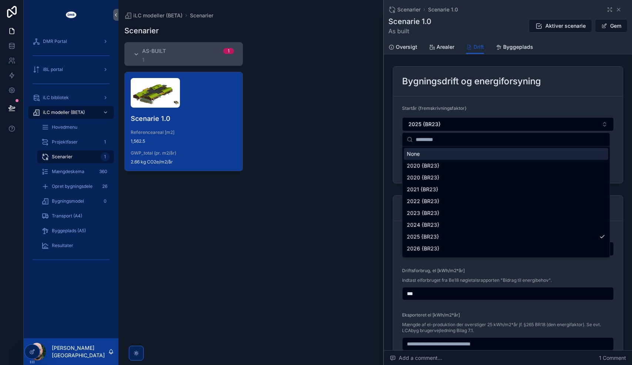
click at [489, 94] on div "Bygningsdrift og energiforsyning" at bounding box center [508, 82] width 230 height 30
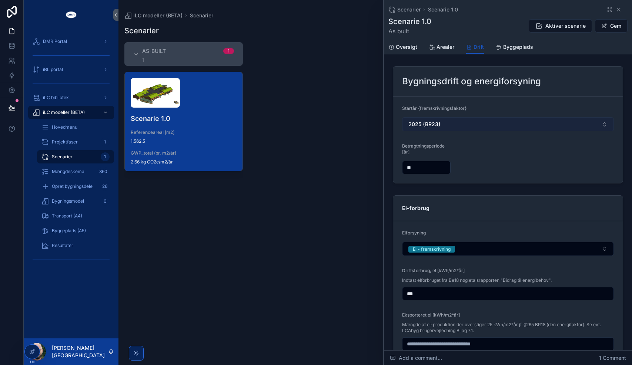
click at [472, 120] on button "2025 {BR23}" at bounding box center [508, 124] width 212 height 14
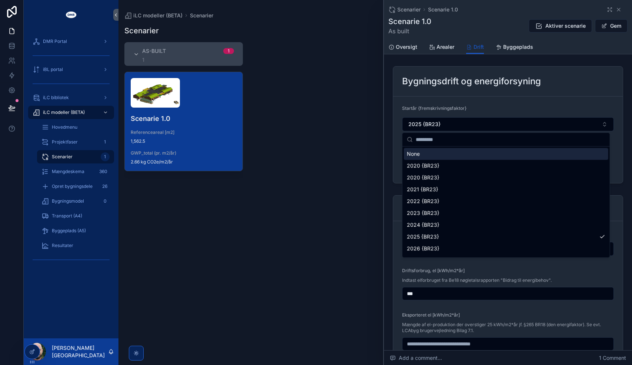
click at [433, 155] on div "None" at bounding box center [506, 154] width 204 height 12
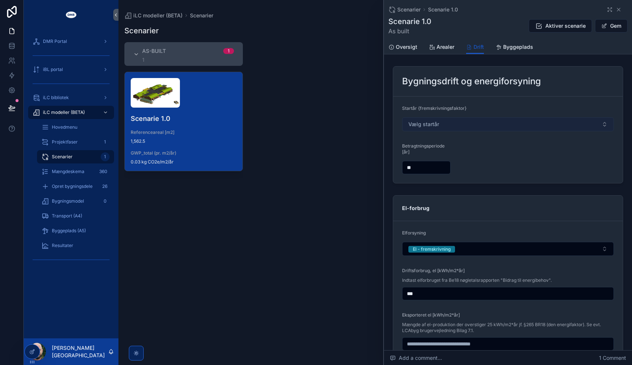
click at [495, 125] on button "Vælg startår" at bounding box center [508, 124] width 212 height 14
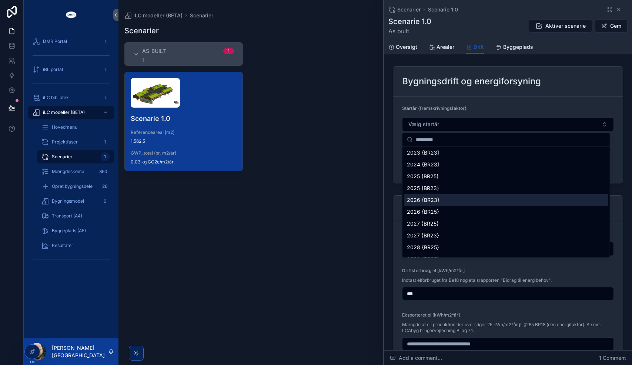
scroll to position [48, 0]
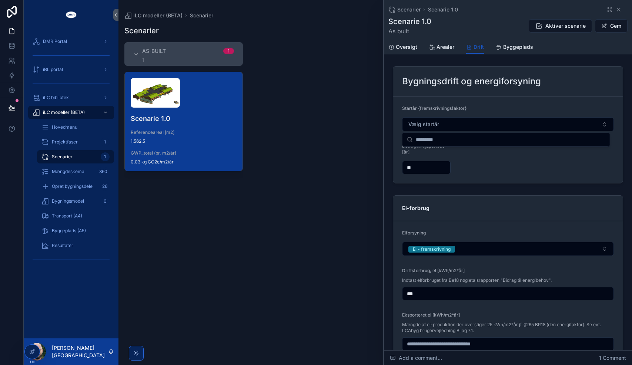
click at [465, 97] on form "Startår {fremskrivningsfaktor} Vælg startår Betragtningsperiode [år] **" at bounding box center [508, 140] width 230 height 87
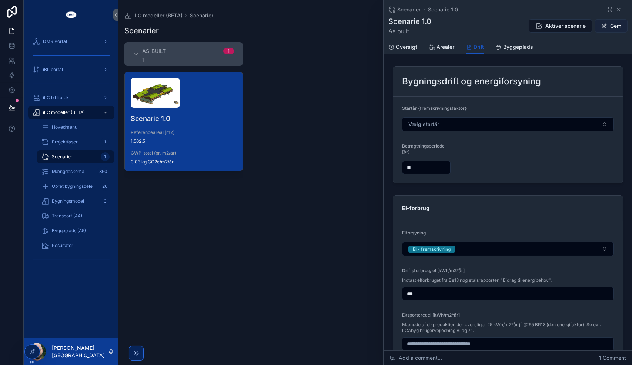
click at [605, 24] on button "Gem" at bounding box center [611, 25] width 33 height 13
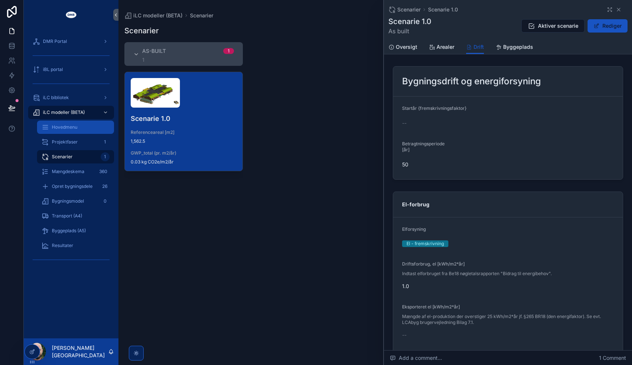
click at [73, 131] on div "Hovedmenu" at bounding box center [75, 127] width 68 height 12
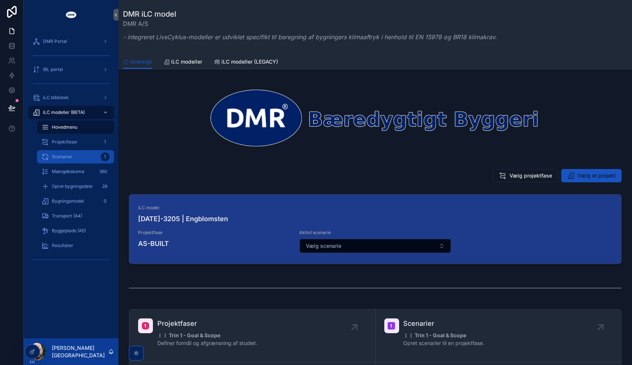
click at [73, 153] on div "Scenarier 1" at bounding box center [75, 157] width 68 height 12
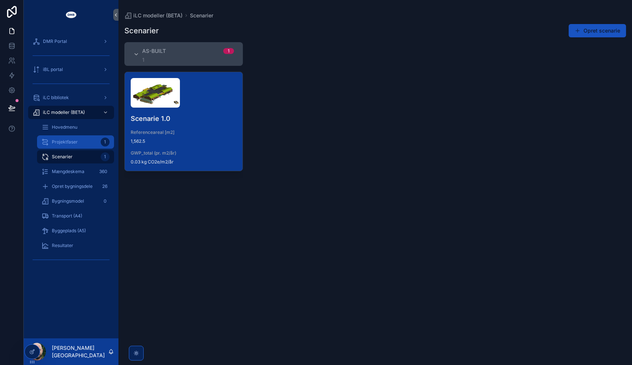
click at [71, 145] on span "Projektfaser" at bounding box center [65, 142] width 26 height 6
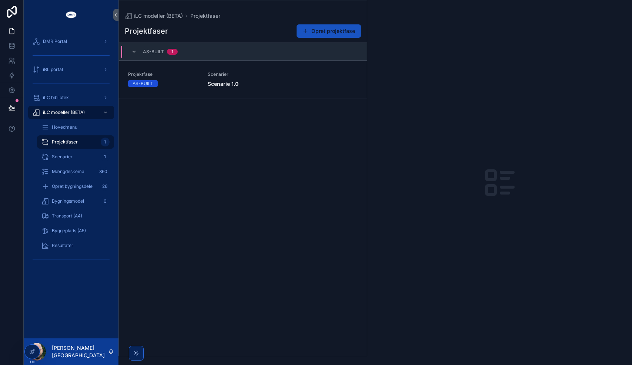
click at [237, 89] on link "Projektfase AS-BUILT Scenarier Scenarie 1.0" at bounding box center [243, 79] width 248 height 37
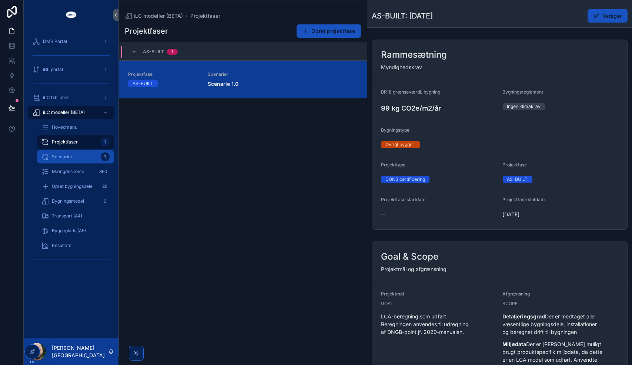
click at [80, 157] on div "Scenarier 1" at bounding box center [75, 157] width 68 height 12
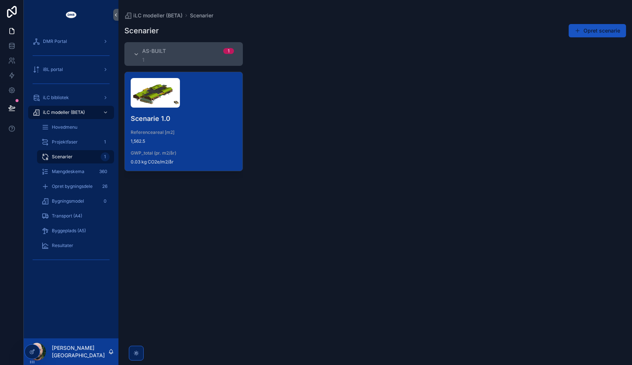
click at [207, 124] on div "Scenarie 1.0 Referenceareal [m2] 1,562.5 GWP_total (pr. m2/år) 0.03 kg CO2e/m2/…" at bounding box center [184, 121] width 118 height 99
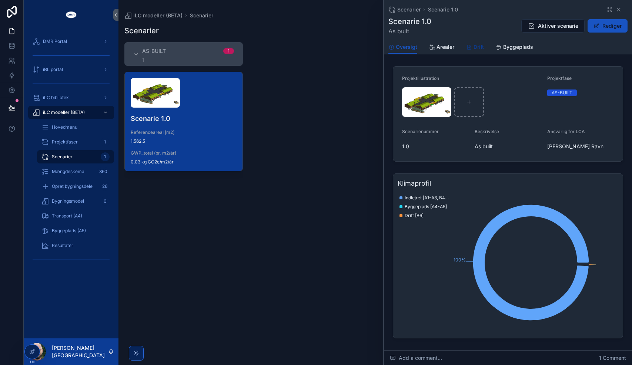
click at [472, 44] on div "Drift" at bounding box center [475, 46] width 18 height 7
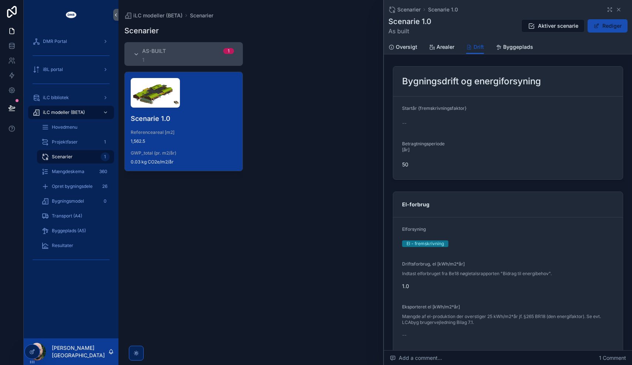
click at [603, 28] on button "Rediger" at bounding box center [607, 25] width 40 height 13
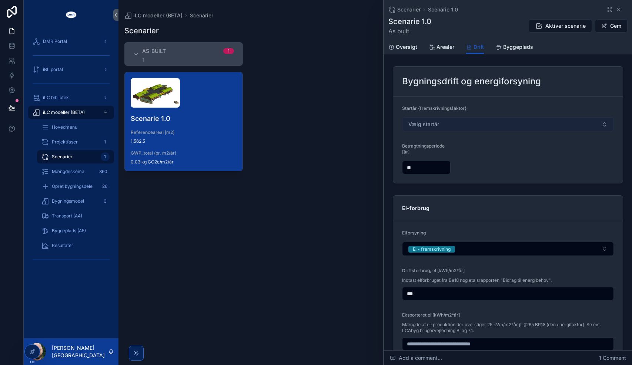
click at [466, 123] on button "Vælg startår" at bounding box center [508, 124] width 212 height 14
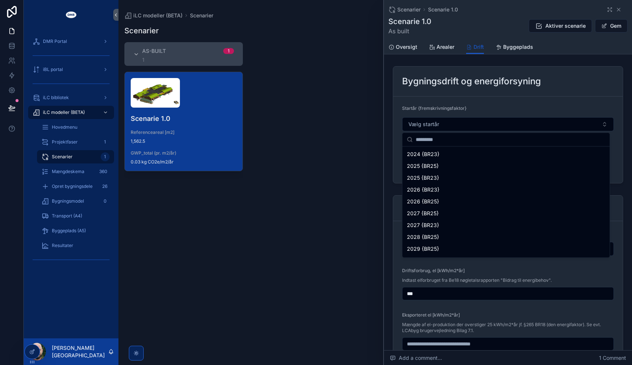
scroll to position [60, 0]
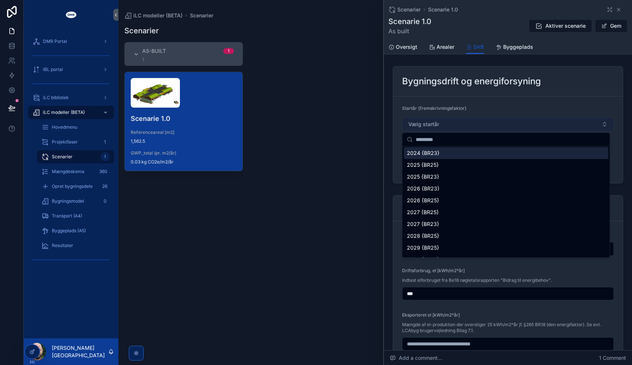
click at [460, 123] on button "Vælg startår" at bounding box center [508, 124] width 212 height 14
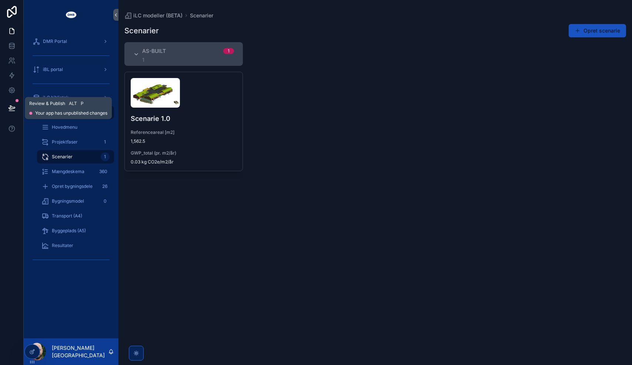
click at [11, 109] on icon at bounding box center [12, 108] width 6 height 4
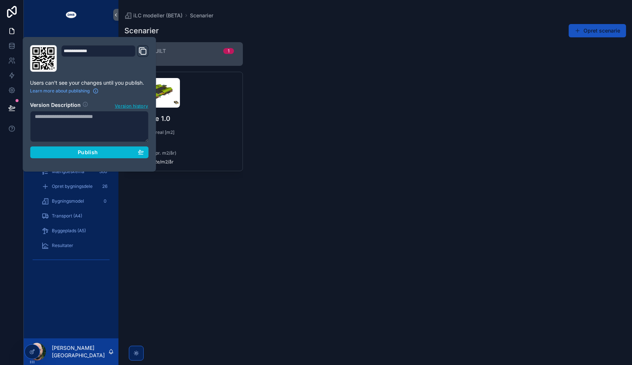
click at [68, 123] on textarea at bounding box center [89, 126] width 118 height 31
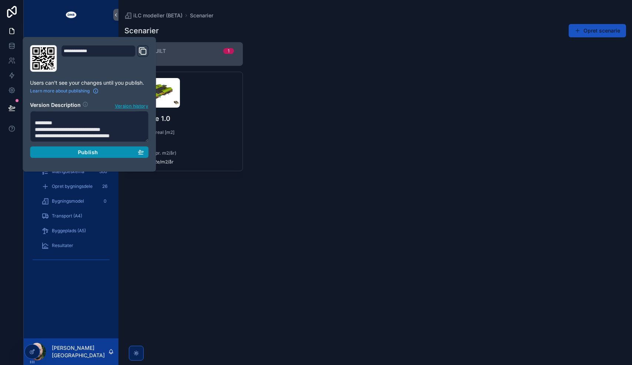
type textarea "**********"
click at [88, 150] on span "Publish" at bounding box center [88, 152] width 20 height 7
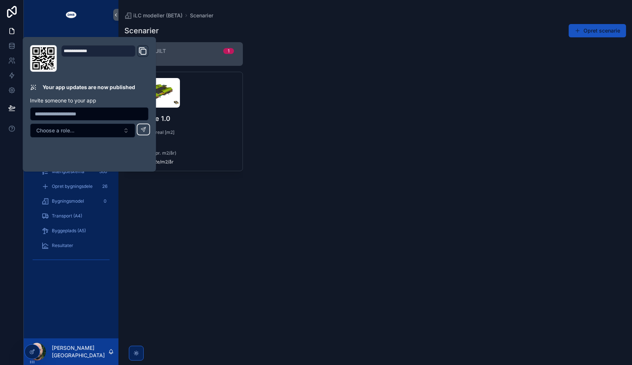
click at [185, 218] on div "Scenarie 1.0 Referenceareal [m2] 1,562.5 GWP_total (pr. m2/år) 0.03 kg CO2e/m2/…" at bounding box center [183, 214] width 118 height 285
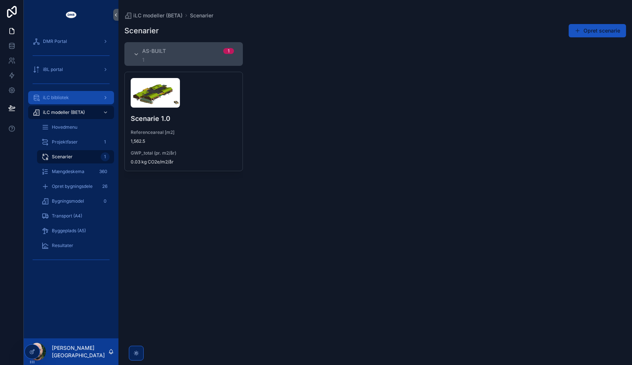
click at [68, 101] on div "iLC bibliotek" at bounding box center [71, 98] width 77 height 12
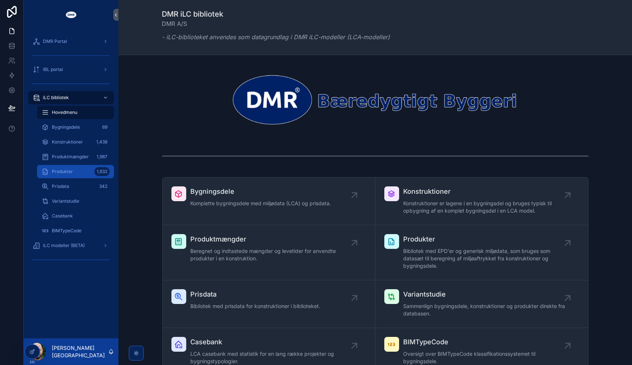
click at [88, 176] on div "Produkter 1,632" at bounding box center [75, 172] width 68 height 12
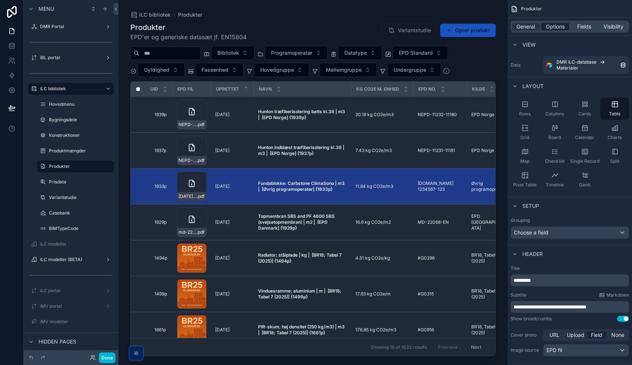
click at [551, 25] on span "Options" at bounding box center [555, 26] width 19 height 7
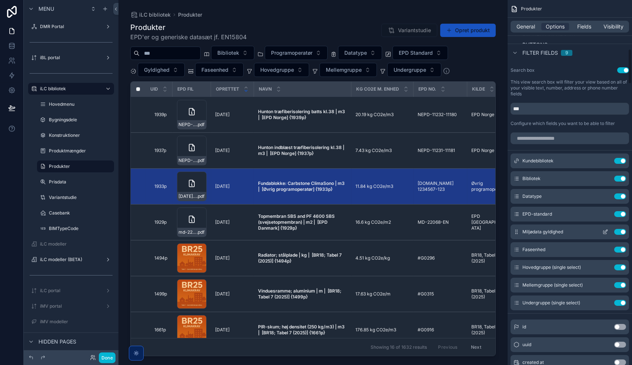
scroll to position [505, 0]
click at [110, 357] on button "Done" at bounding box center [107, 358] width 17 height 11
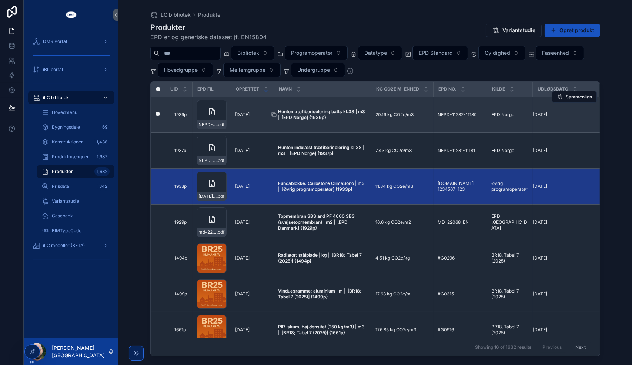
click at [338, 117] on span "Hunton træfiberisolering batts kl.38 | m3 | [EPD Norge] {1939p}" at bounding box center [322, 115] width 88 height 12
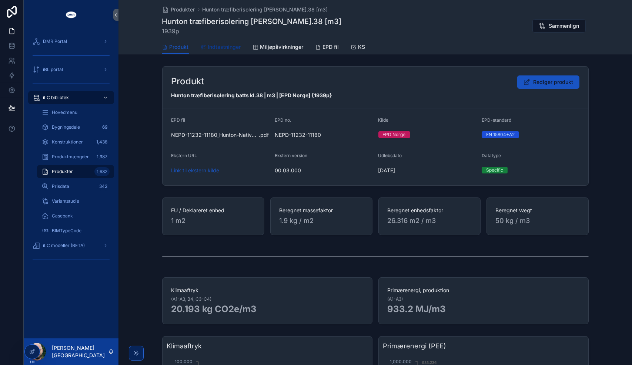
click at [218, 50] on span "Indtastninger" at bounding box center [224, 46] width 33 height 7
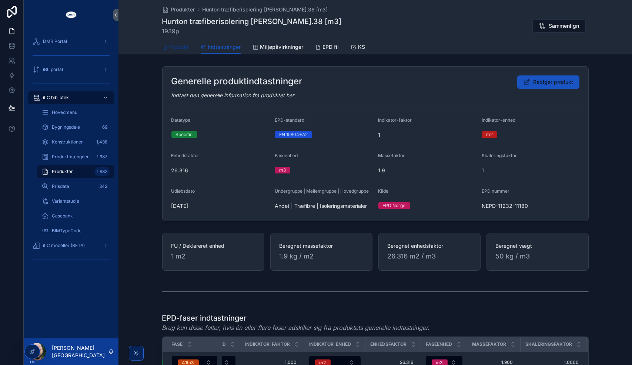
click at [176, 47] on span "Produkt" at bounding box center [179, 46] width 19 height 7
